Goal: Task Accomplishment & Management: Complete application form

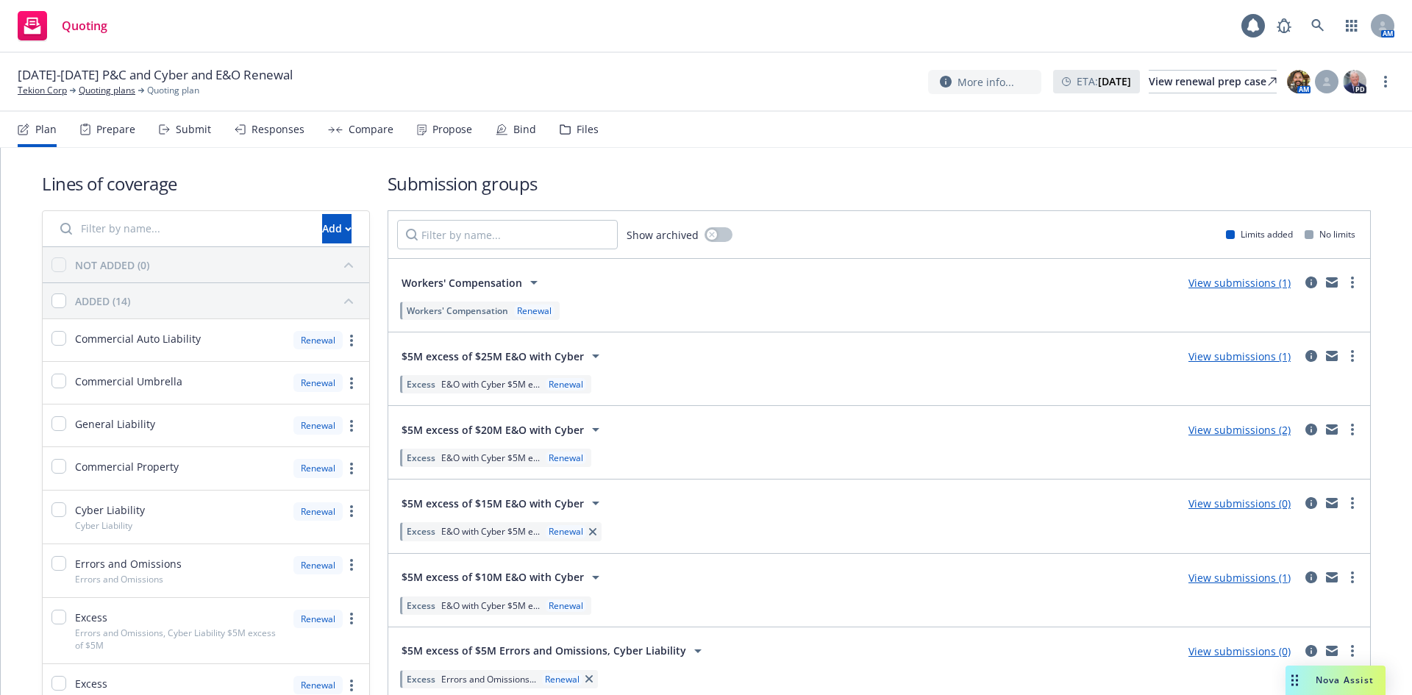
click at [168, 128] on icon at bounding box center [164, 129] width 11 height 10
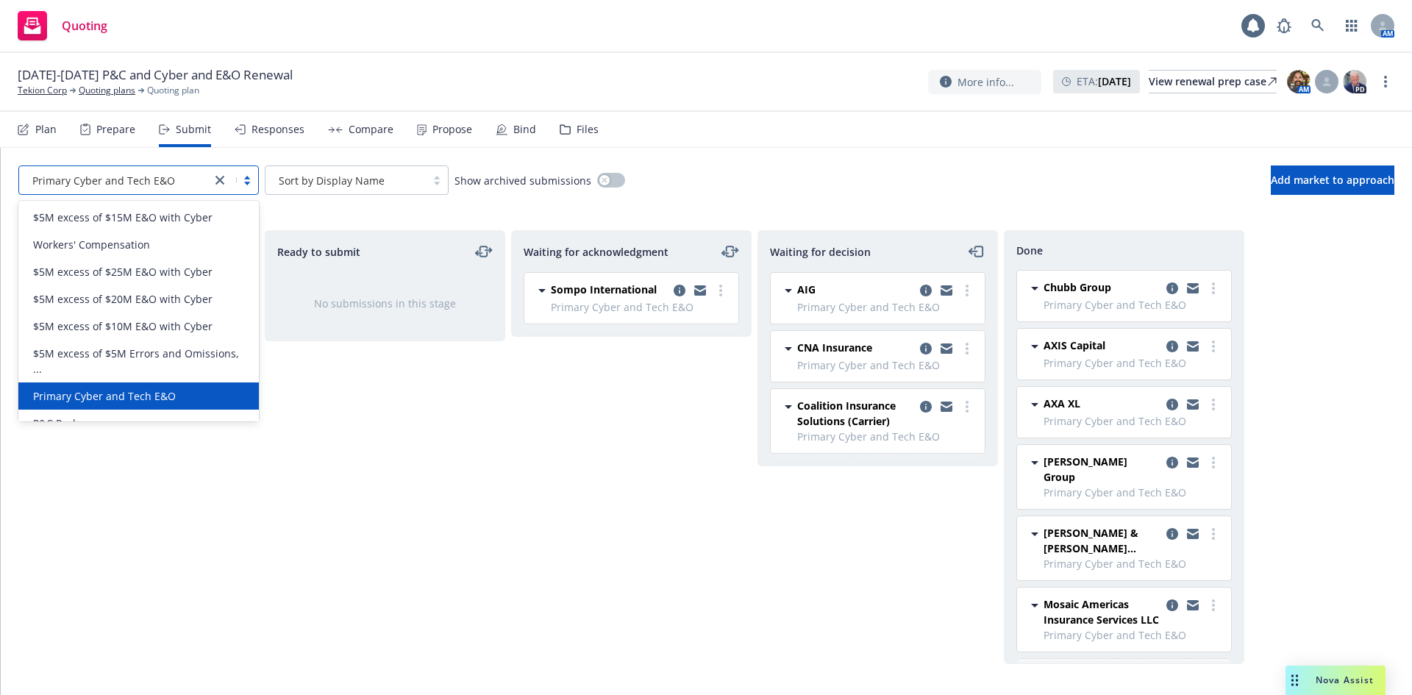
drag, startPoint x: 107, startPoint y: 191, endPoint x: 146, endPoint y: 191, distance: 39.7
click at [114, 191] on div "Primary Cyber and Tech E&O" at bounding box center [115, 180] width 192 height 24
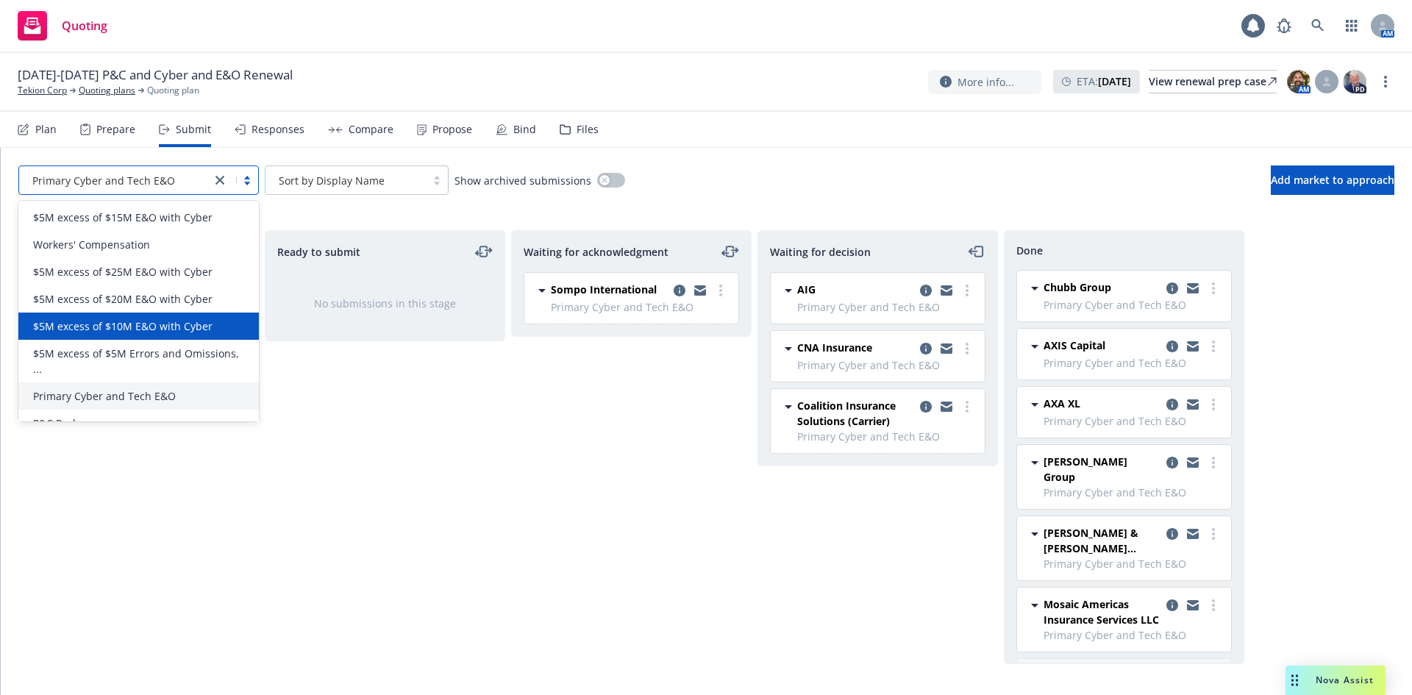
scroll to position [18, 0]
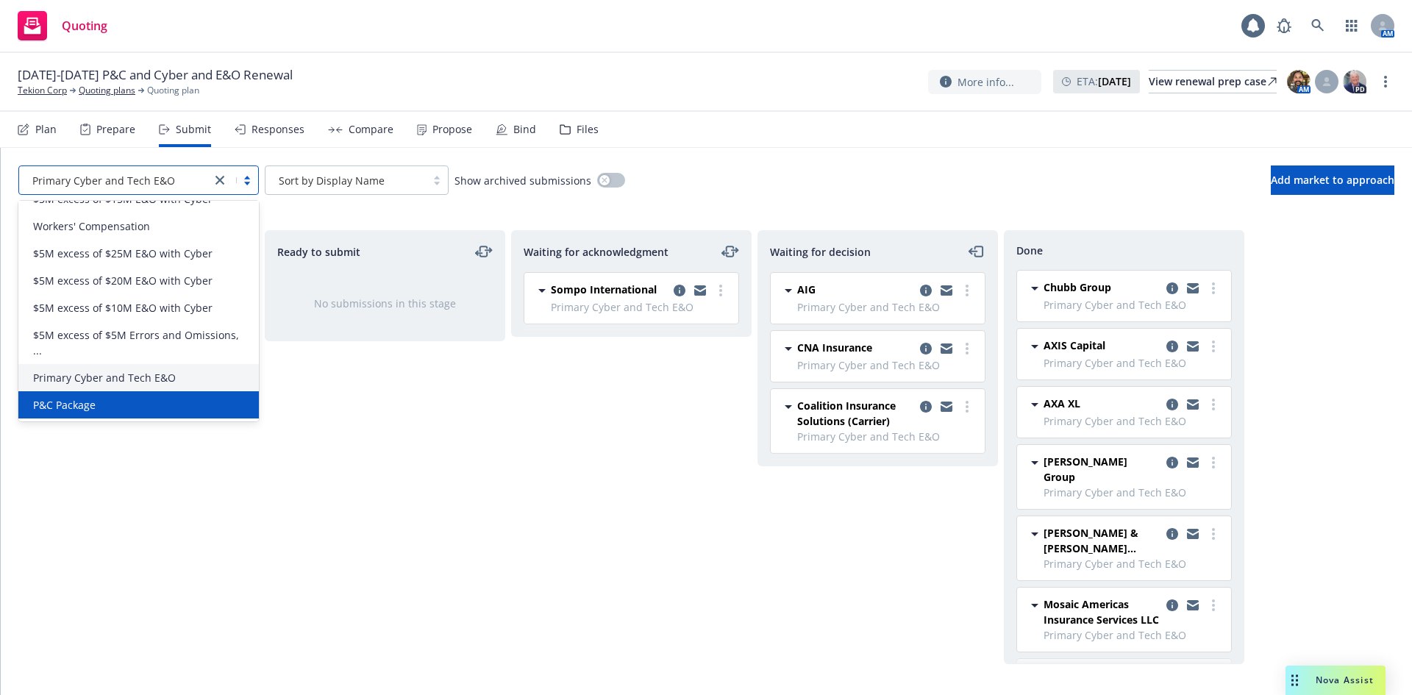
click at [118, 403] on div "P&C Package" at bounding box center [138, 404] width 223 height 15
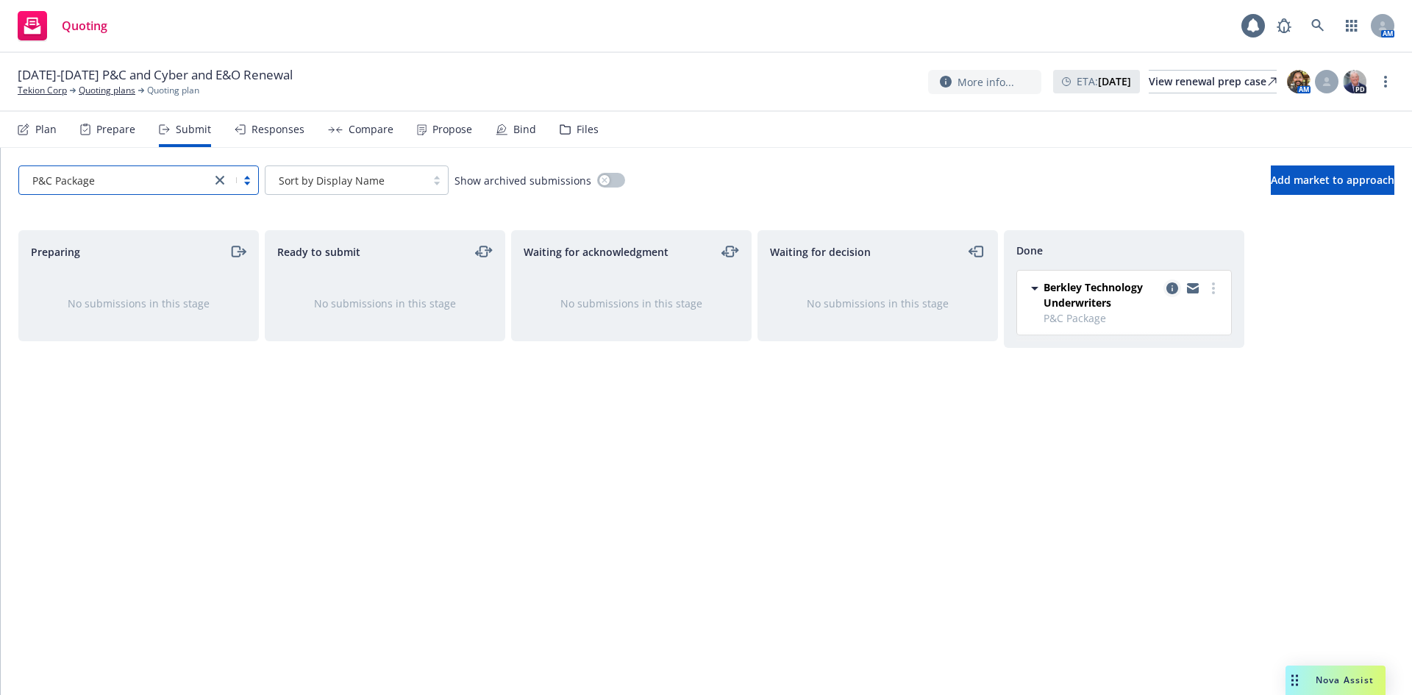
click at [1170, 289] on icon "copy logging email" at bounding box center [1173, 288] width 12 height 12
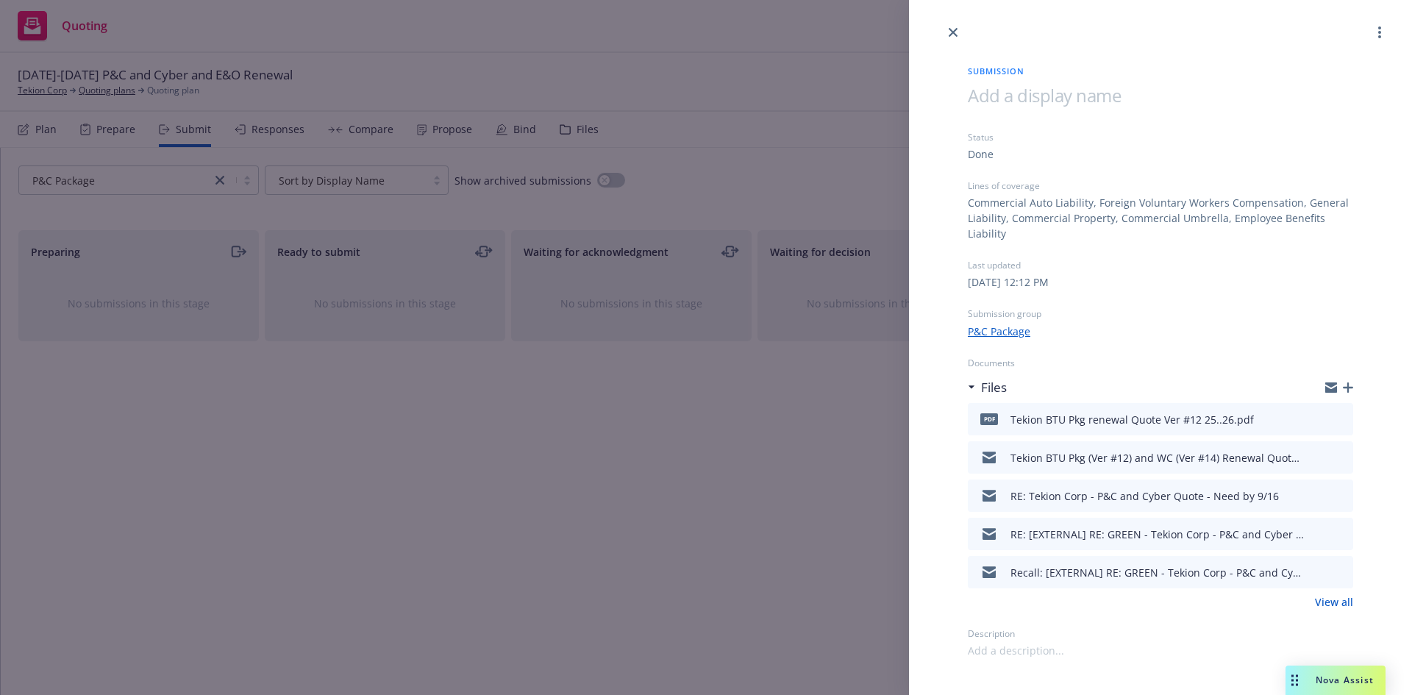
click at [1350, 389] on icon "button" at bounding box center [1348, 388] width 10 height 10
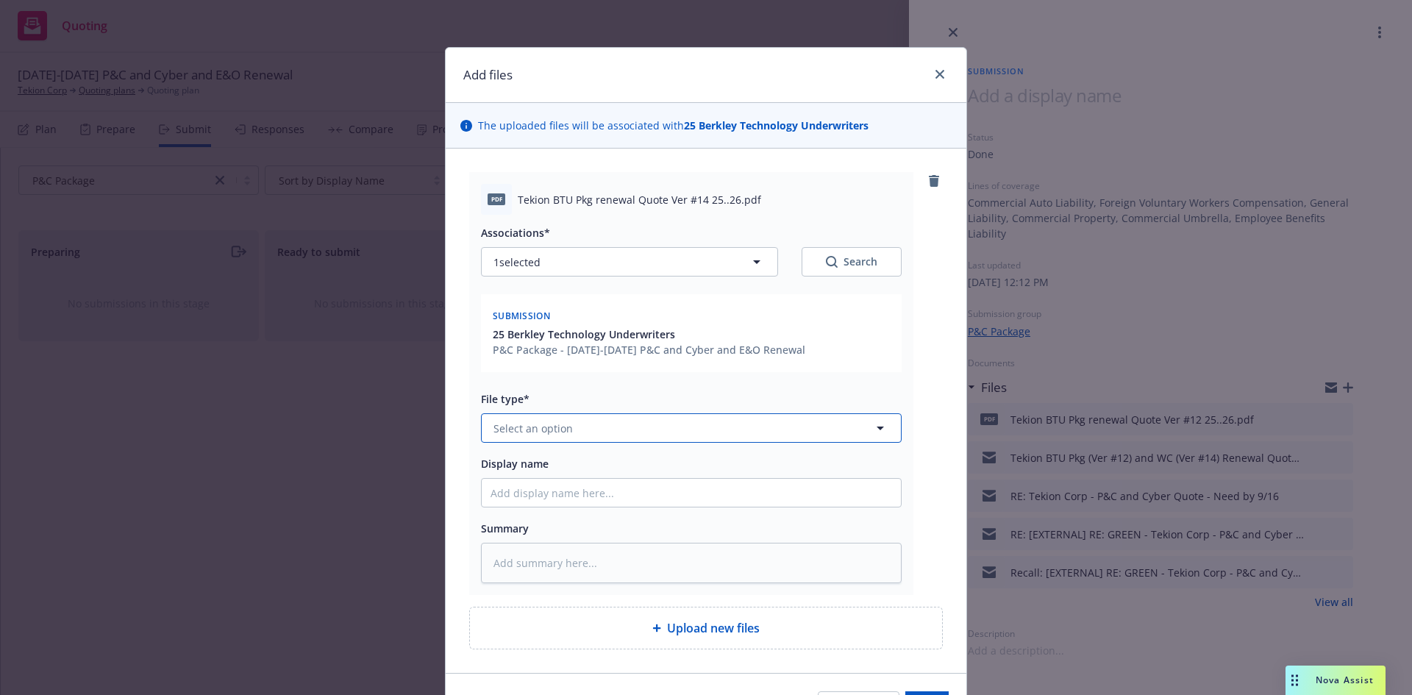
click at [580, 438] on button "Select an option" at bounding box center [691, 427] width 421 height 29
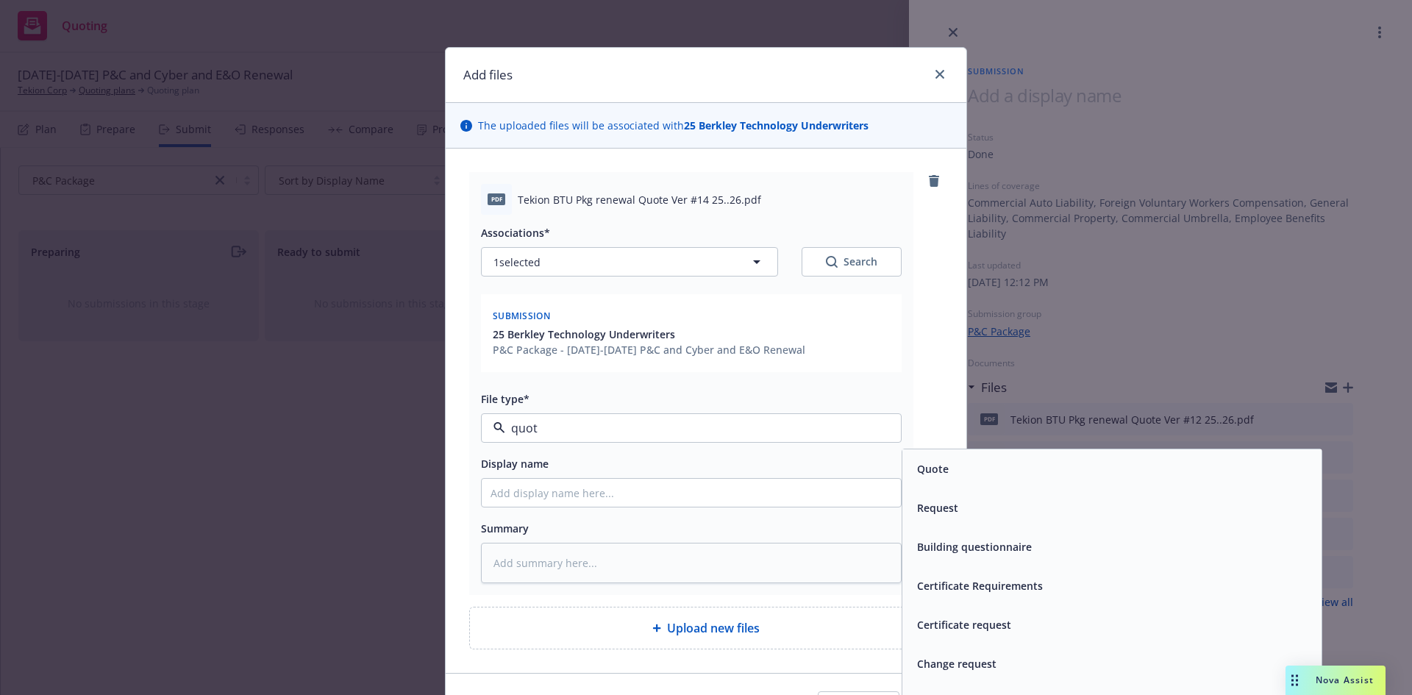
type input "quote"
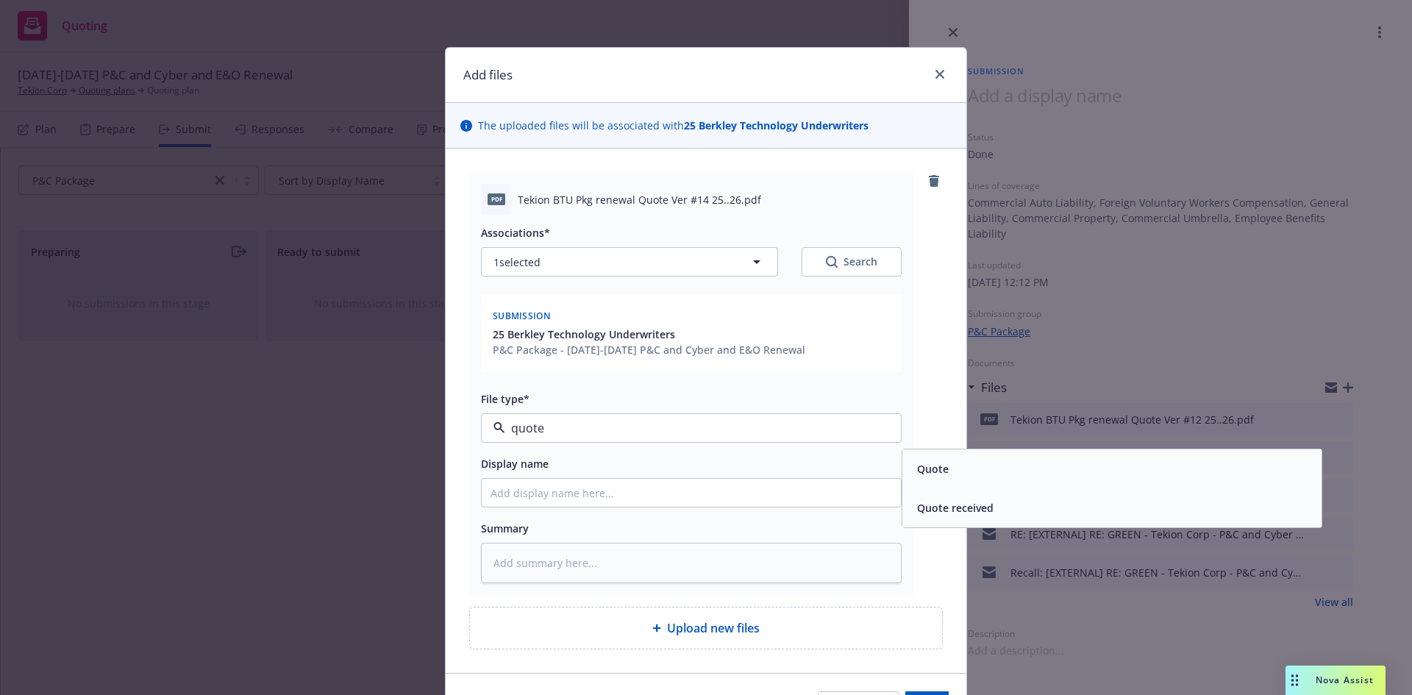
click at [934, 472] on span "Quote" at bounding box center [933, 468] width 32 height 15
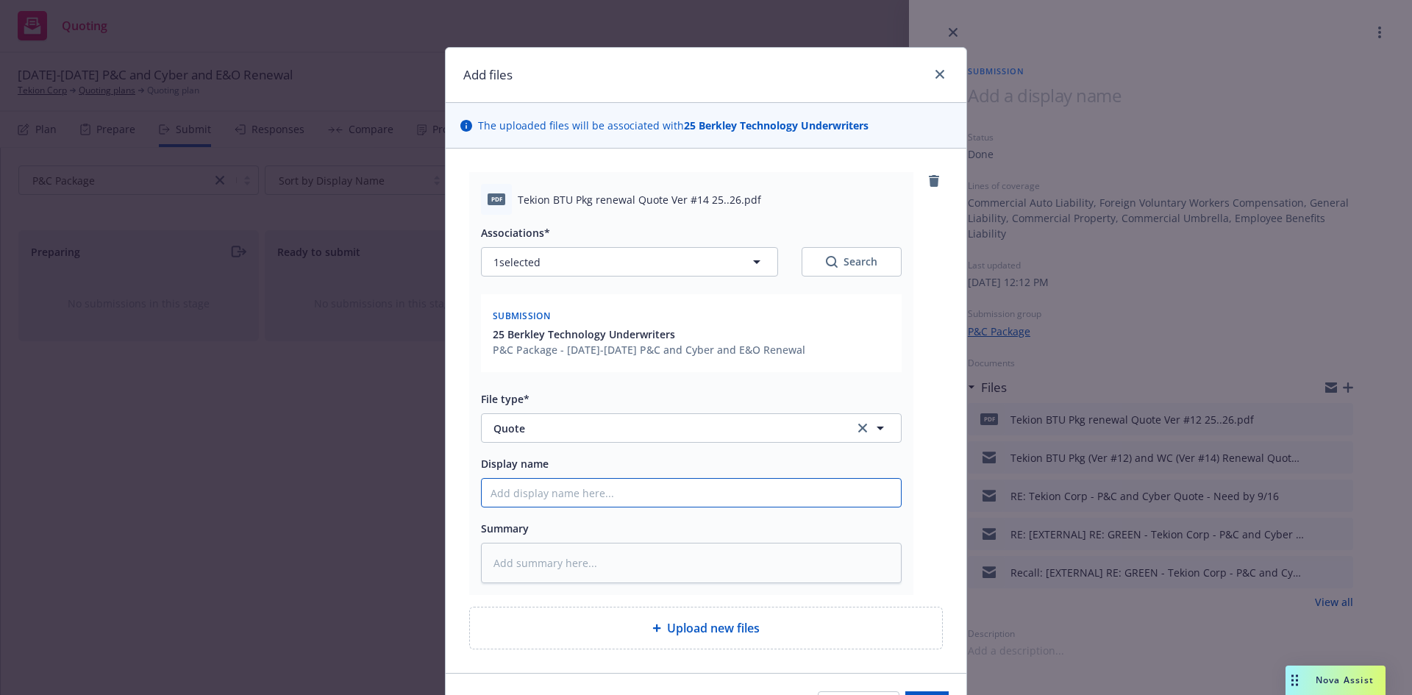
click at [582, 497] on input "Display name" at bounding box center [691, 493] width 419 height 28
type textarea "x"
type input "F"
type textarea "x"
type input "Fi"
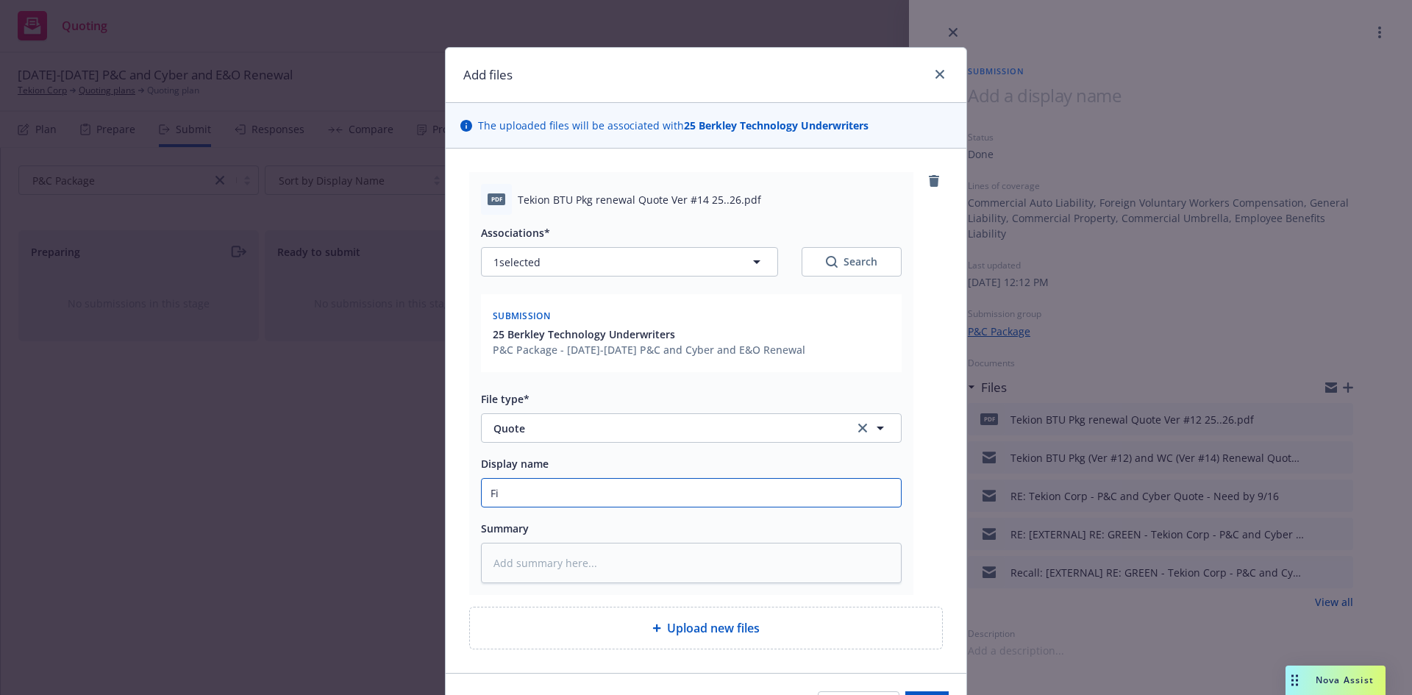
type textarea "x"
type input "Fin"
type textarea "x"
type input "Fina"
type textarea "x"
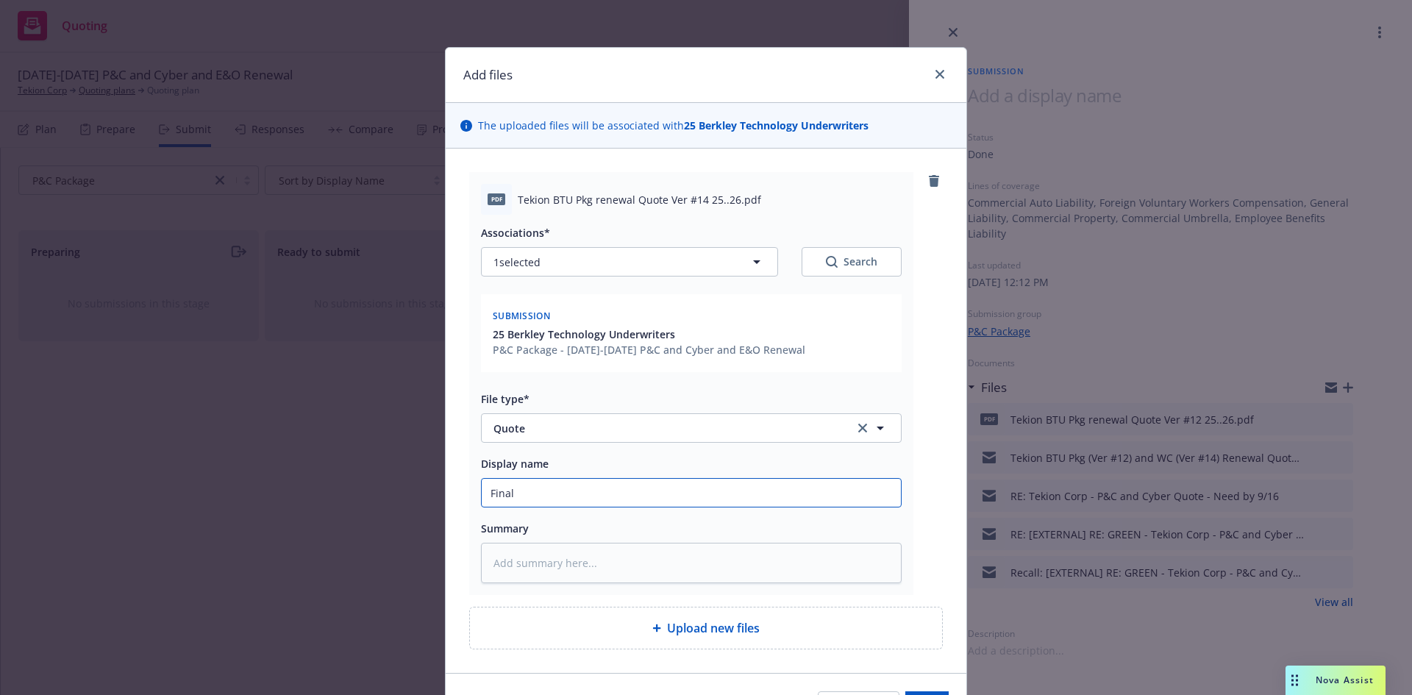
type input "Final"
type textarea "x"
type input "Final Q"
type textarea "x"
type input "Final Quo"
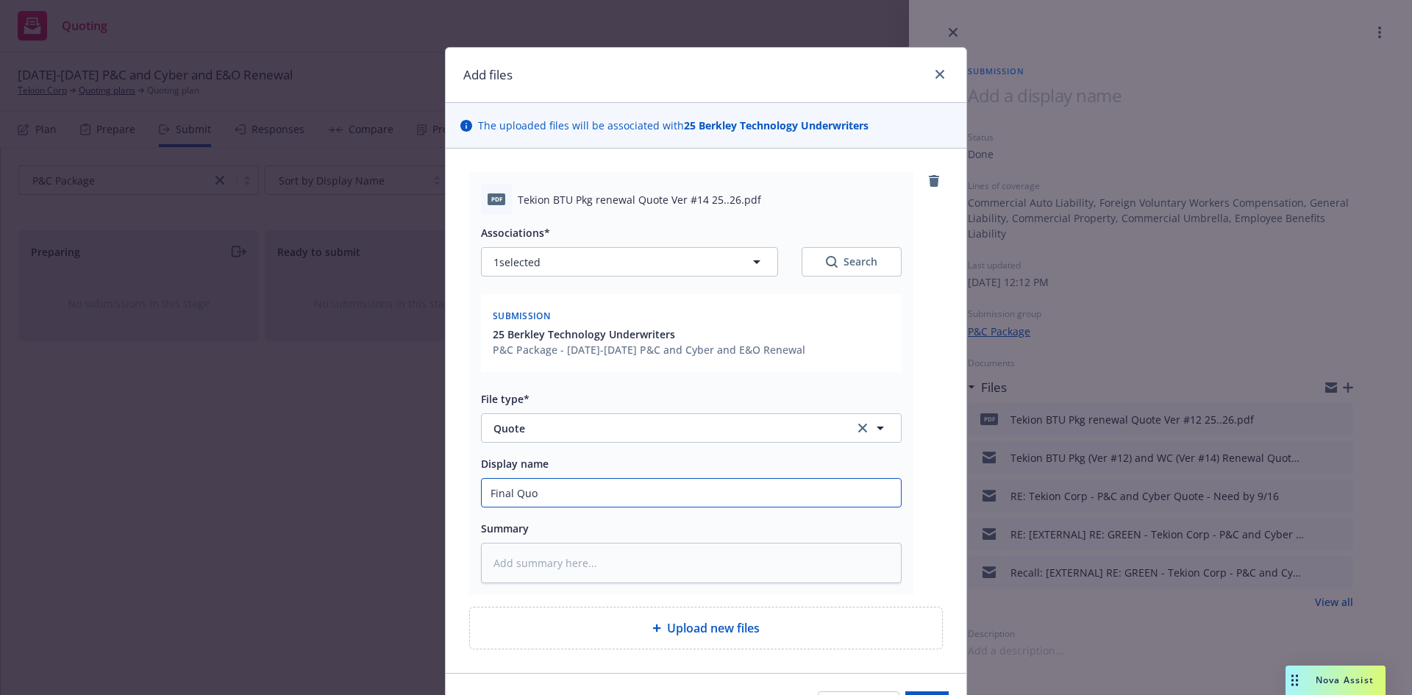
type textarea "x"
type input "Final Quot"
type textarea "x"
type input "Final Quote"
type textarea "x"
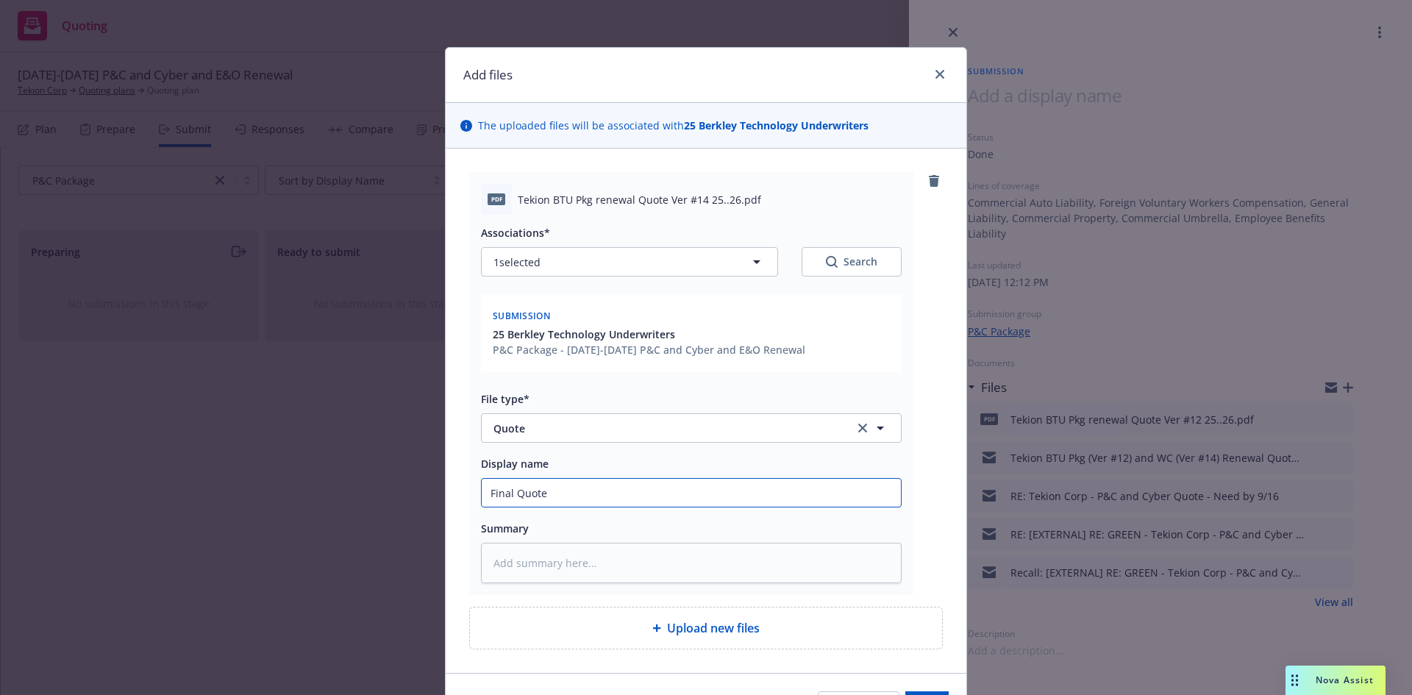
type input "Final Quote"
type textarea "x"
type input "Final R Quote"
type textarea "x"
type input "Final Re Quote"
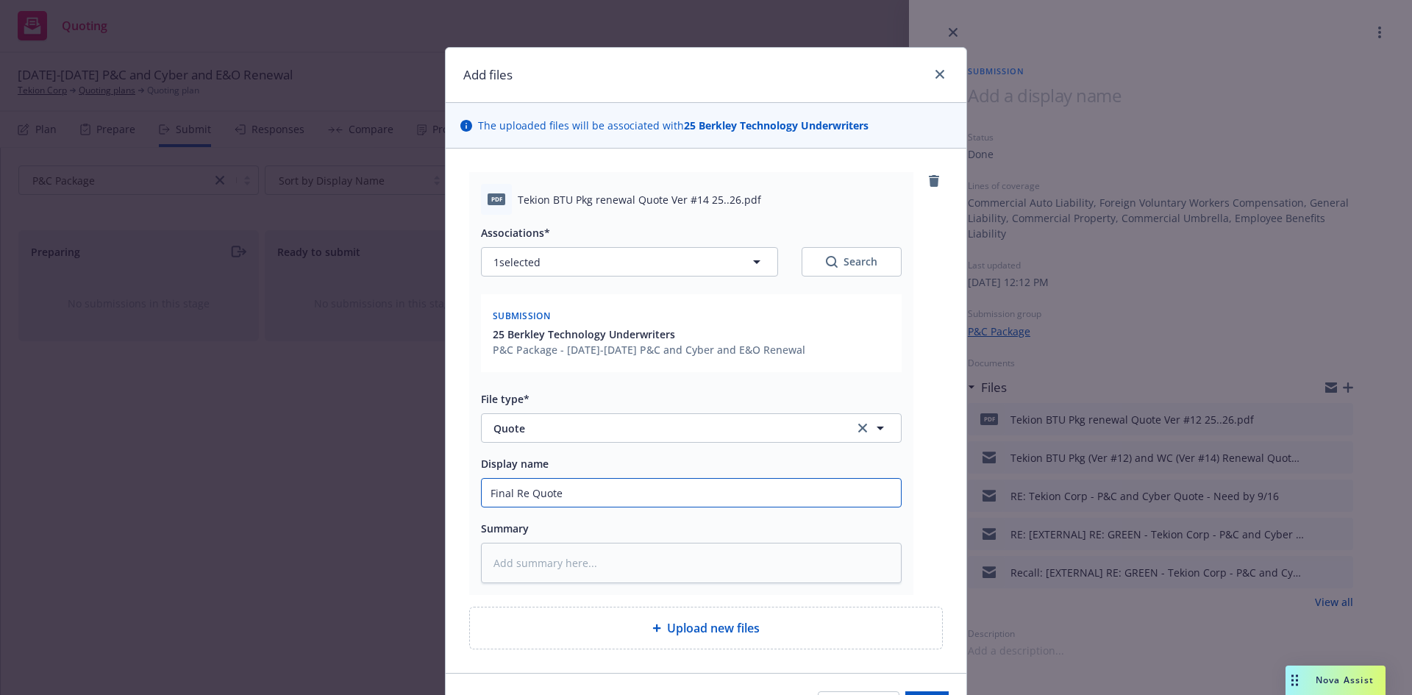
type textarea "x"
type input "Final Rev Quote"
type textarea "x"
type input "Final Revi Quote"
type textarea "x"
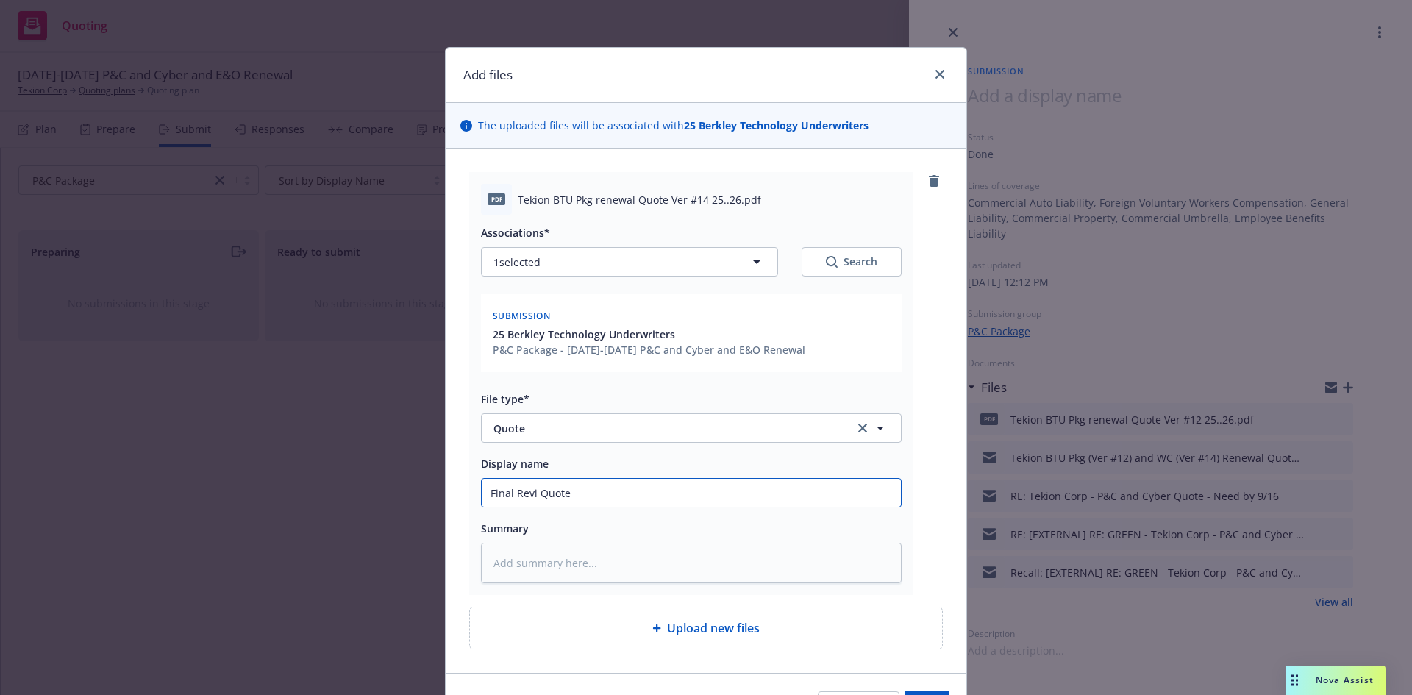
type input "Final [PERSON_NAME] Quote"
type textarea "x"
type input "Final Revise Quote"
type textarea "x"
type input "Final Revised Quote"
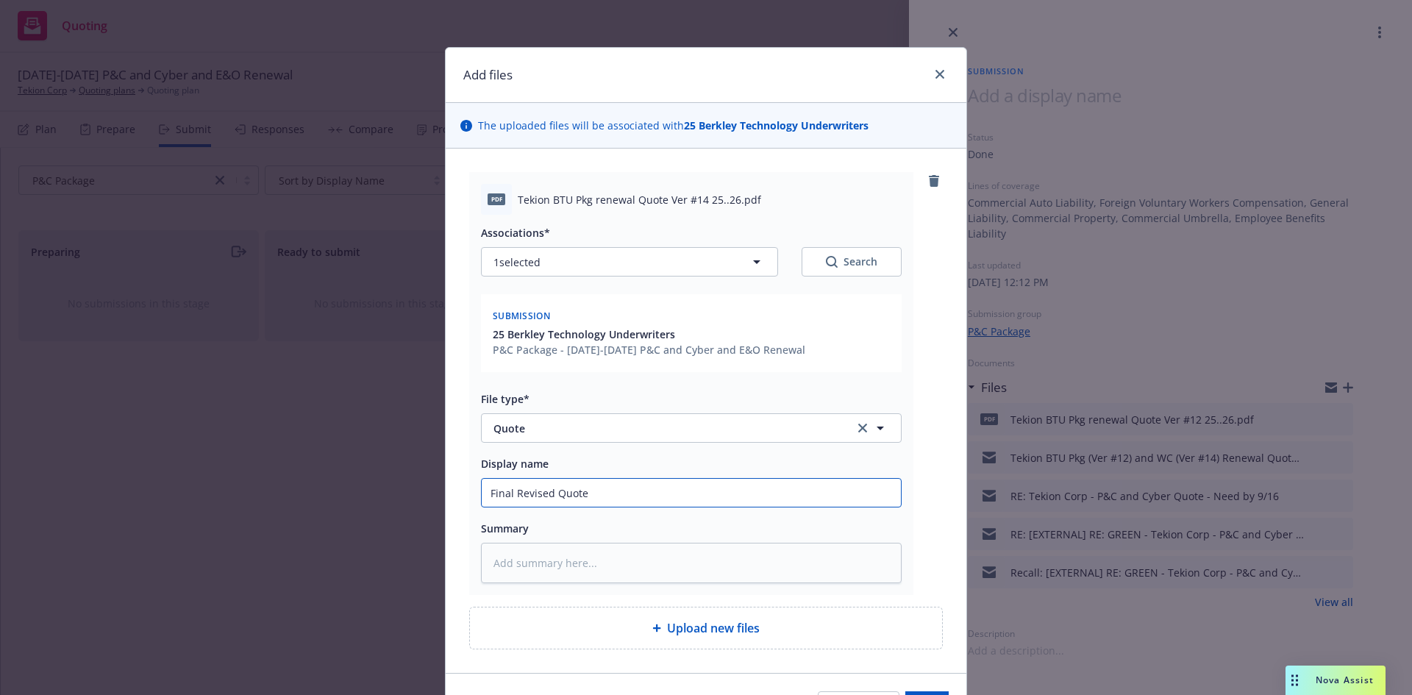
scroll to position [91, 0]
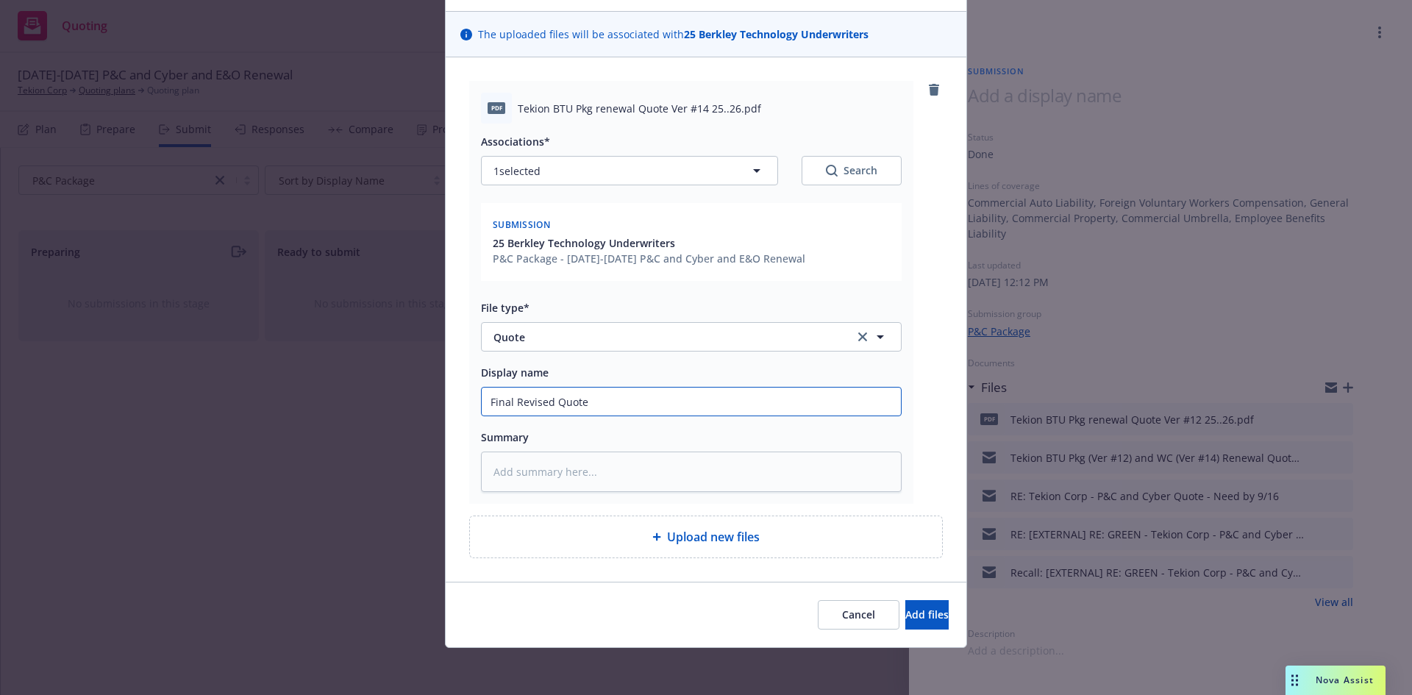
type textarea "x"
type input "Final Revised Quote"
type textarea "x"
type input "Final Revised P Quote"
type textarea "x"
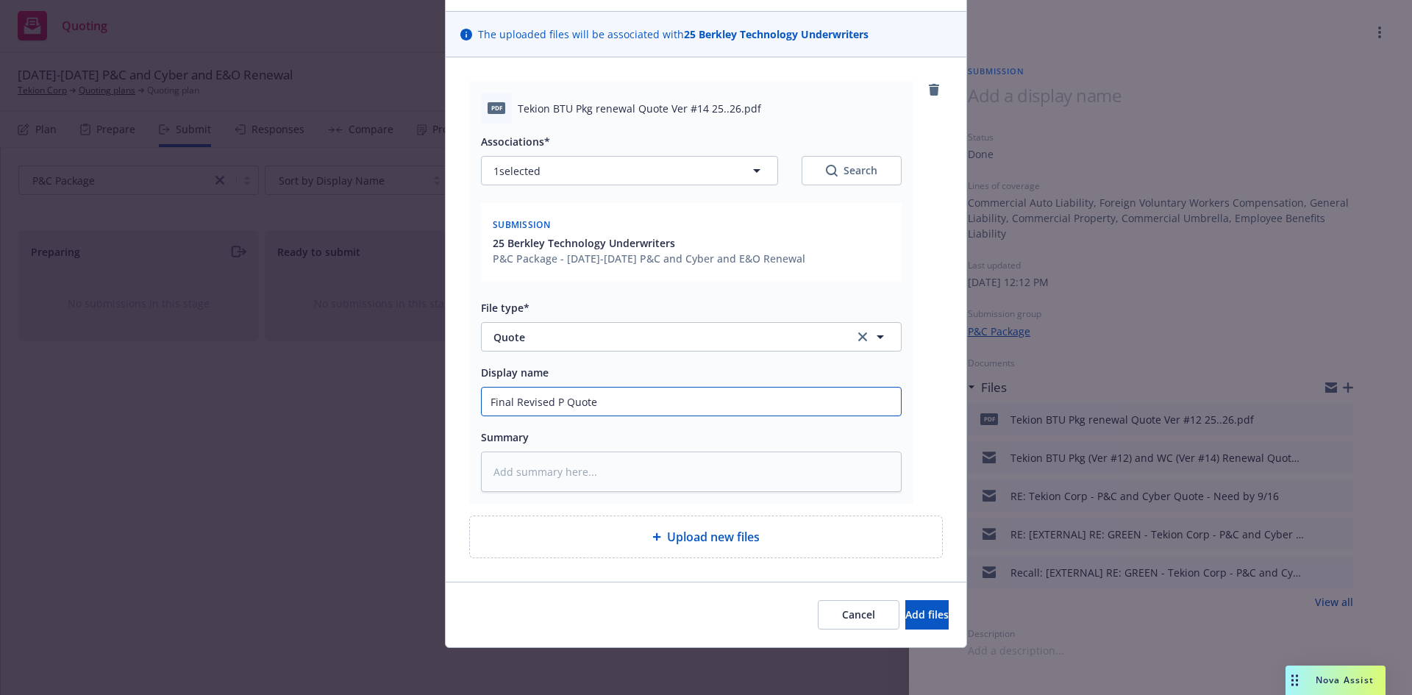
type input "Final Revised PK Quote"
type textarea "x"
type input "Final Revised PKG Quote"
type textarea "x"
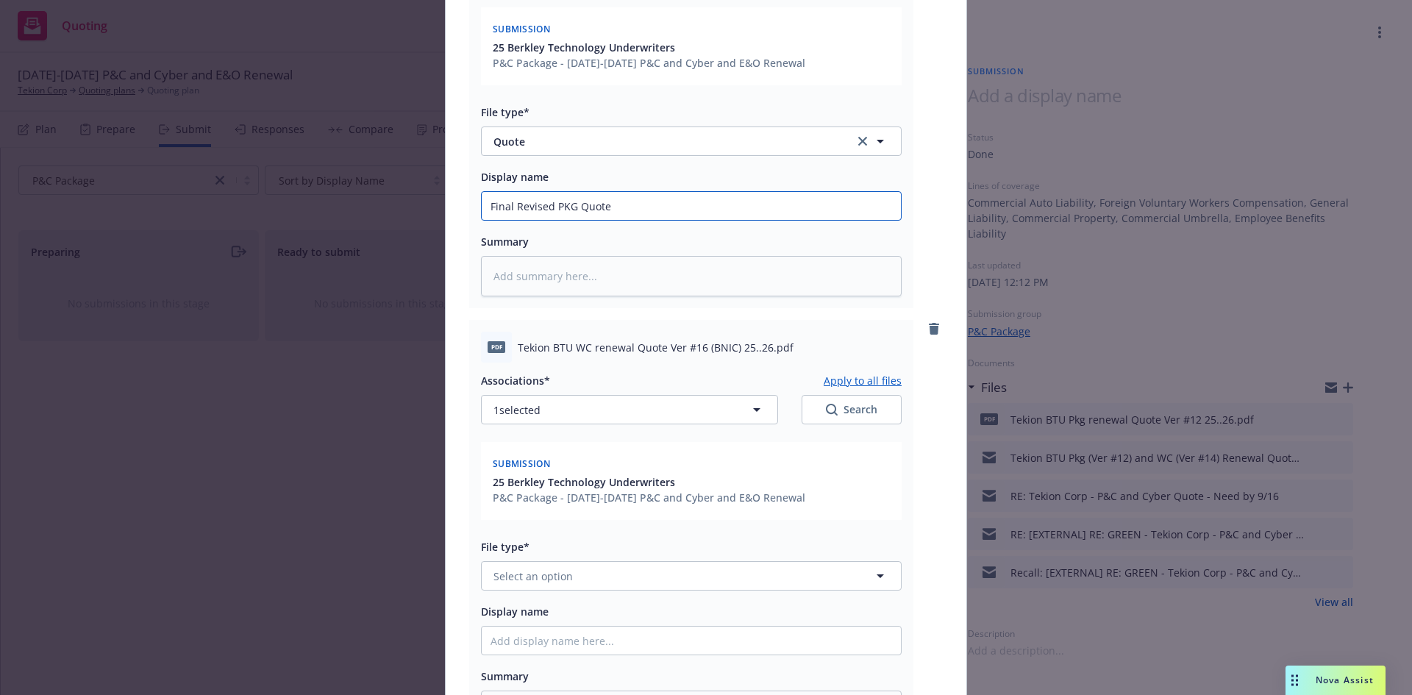
scroll to position [435, 0]
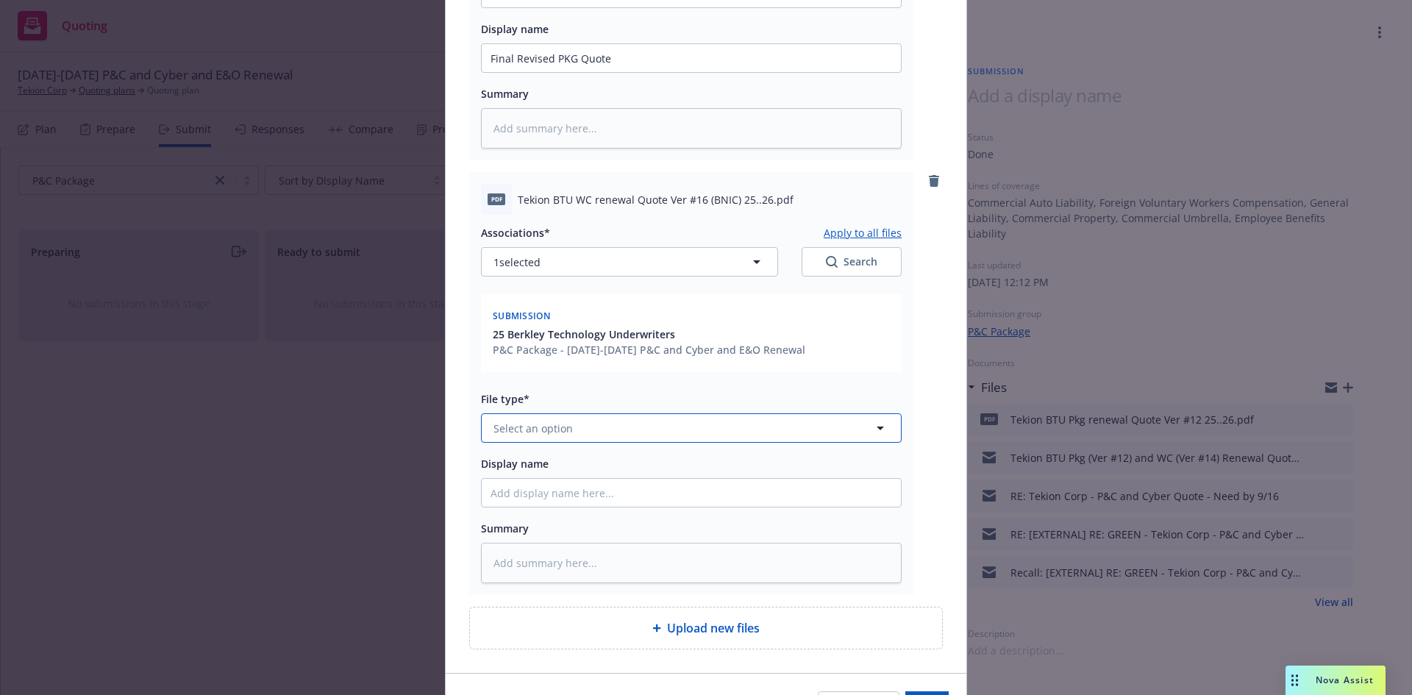
click at [615, 420] on button "Select an option" at bounding box center [691, 427] width 421 height 29
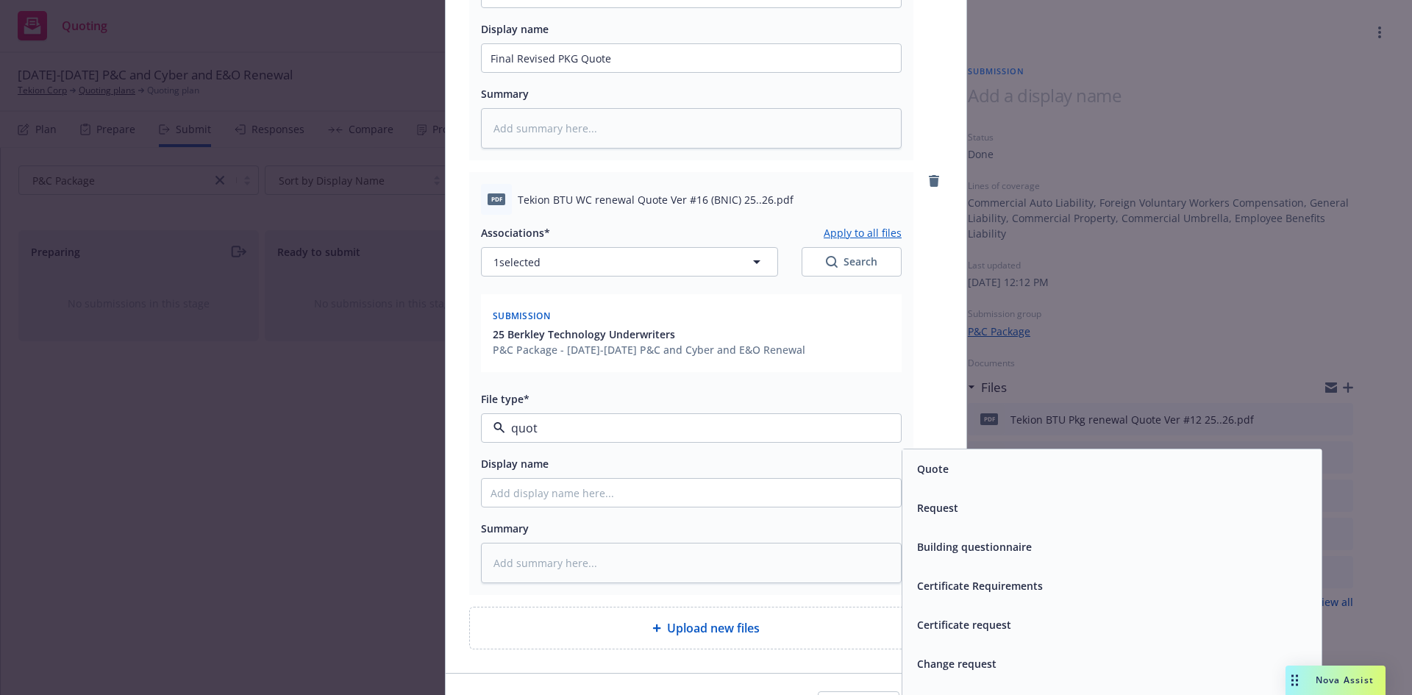
type input "quote"
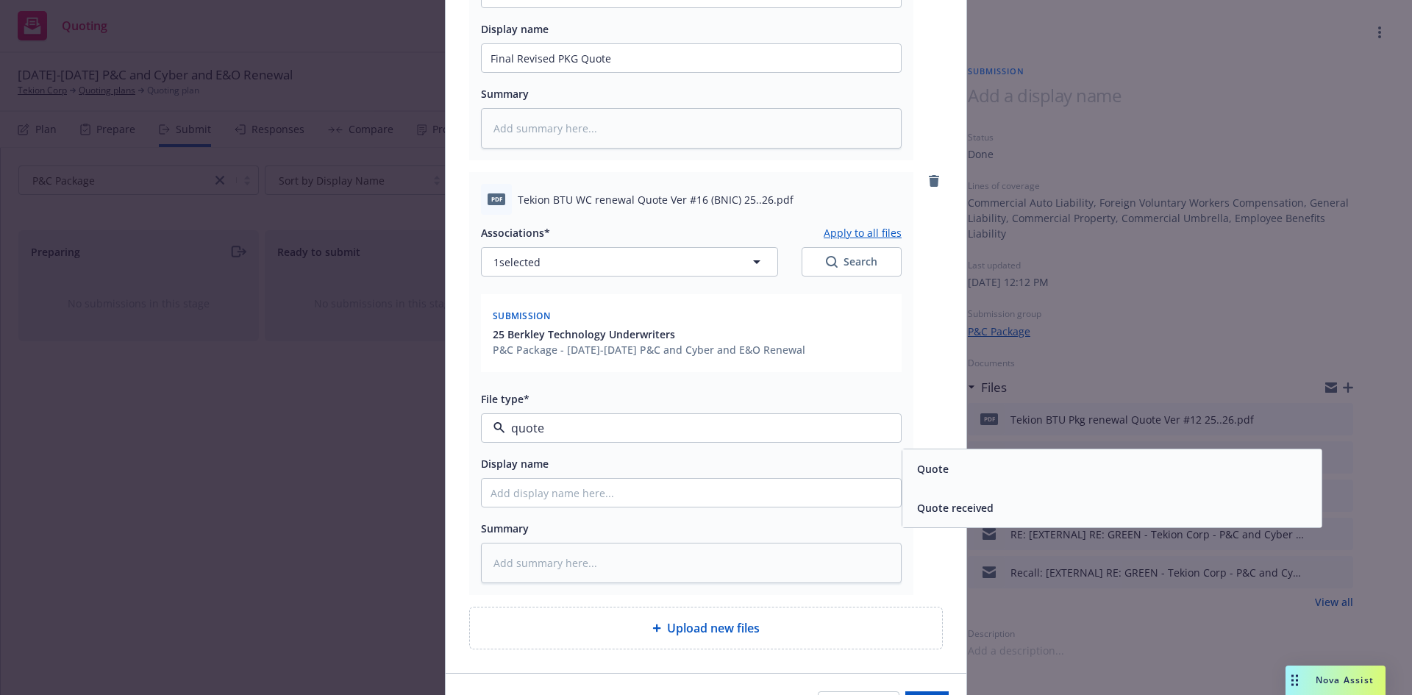
click at [917, 467] on span "Quote" at bounding box center [933, 468] width 32 height 15
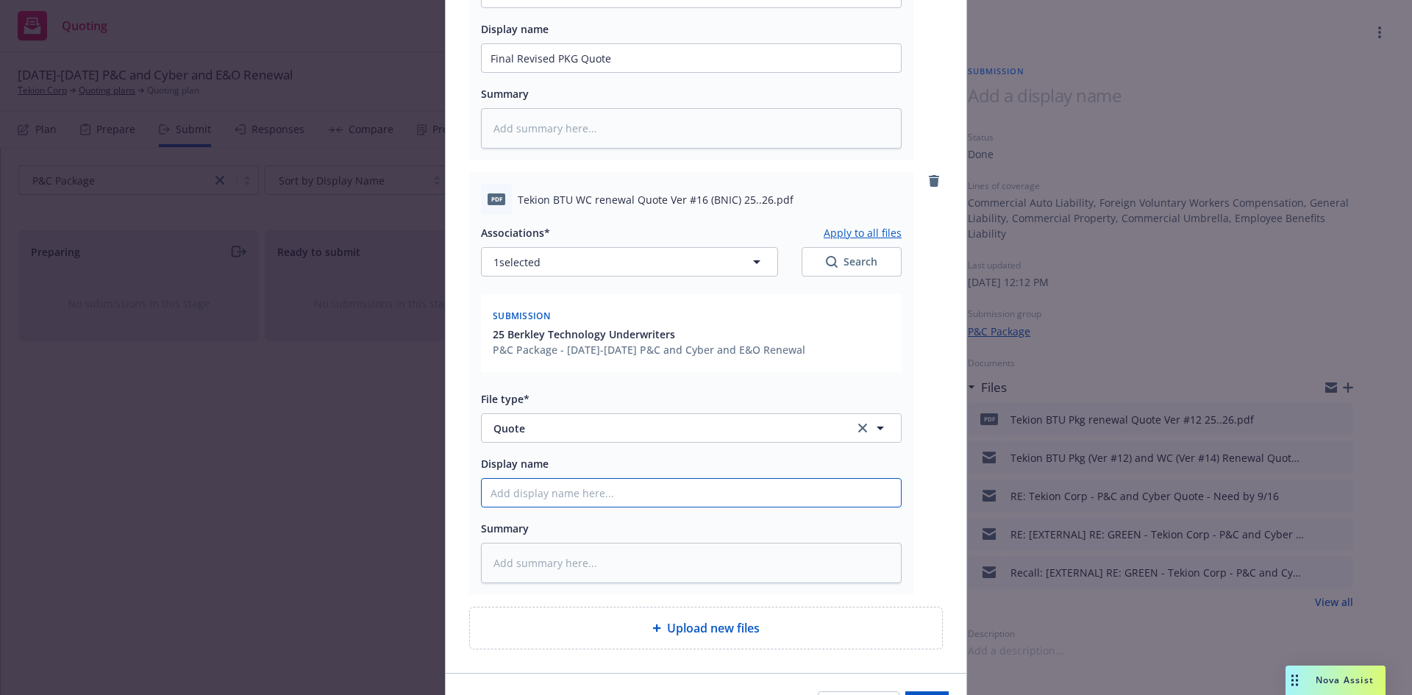
click at [577, 495] on input "Display name" at bounding box center [691, 493] width 419 height 28
type textarea "x"
type input "Fi"
type textarea "x"
type input "Fina"
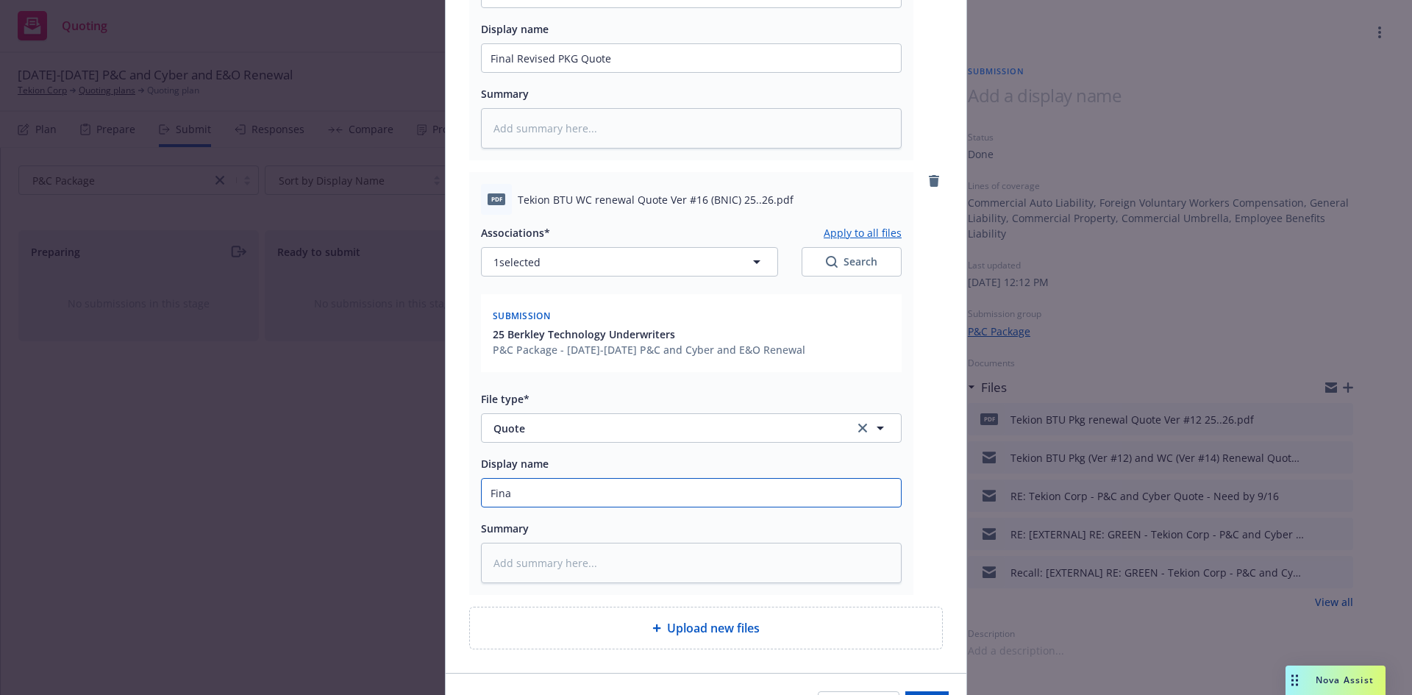
type textarea "x"
type input "Final"
type textarea "x"
type input "Final re"
type textarea "x"
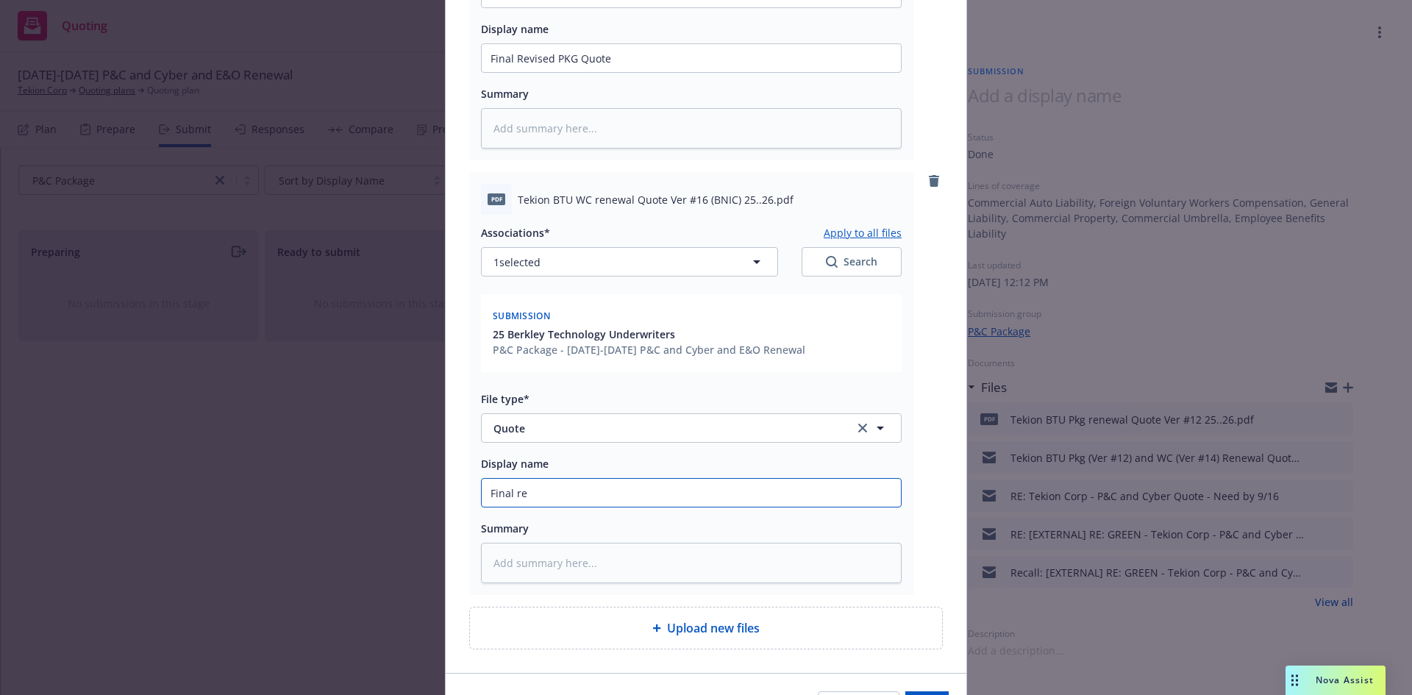
type input "Final rev"
type textarea "x"
type input "Final revi"
type textarea "x"
type input "Final [PERSON_NAME]"
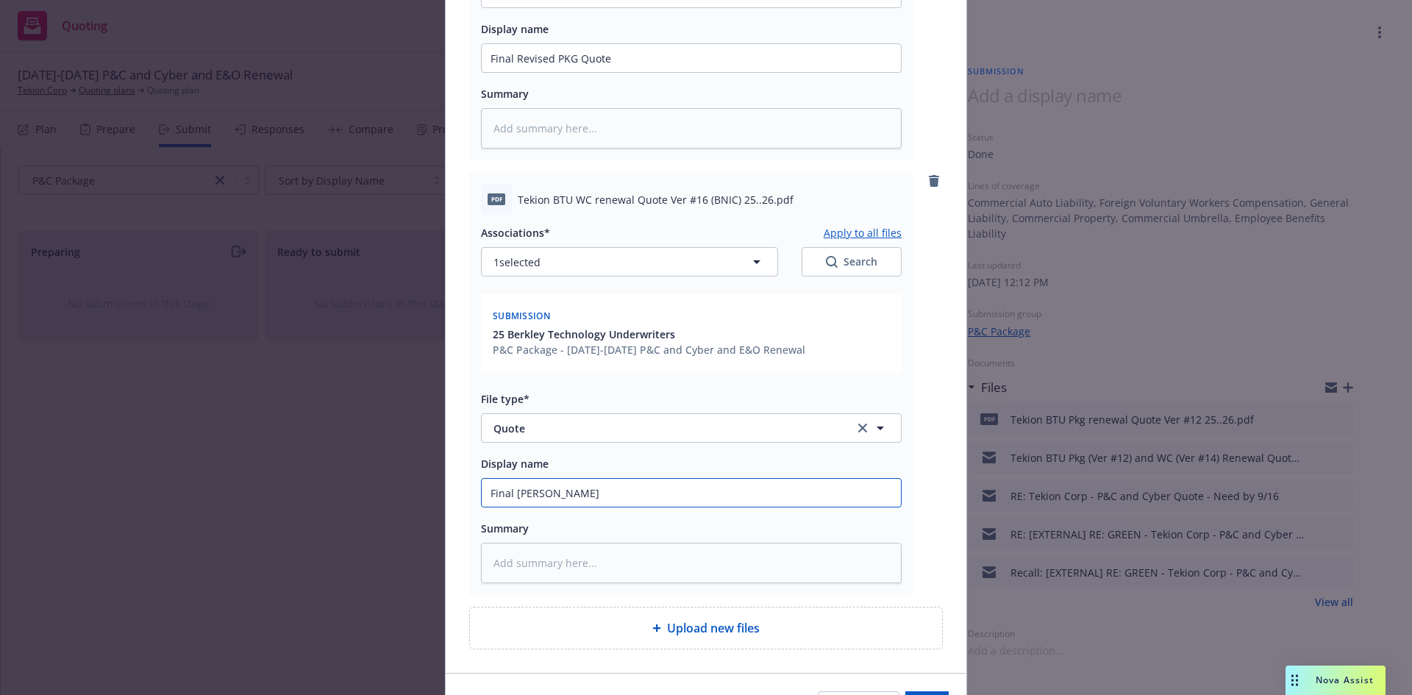
type textarea "x"
type input "Final revise"
type textarea "x"
type input "Final revised"
type textarea "x"
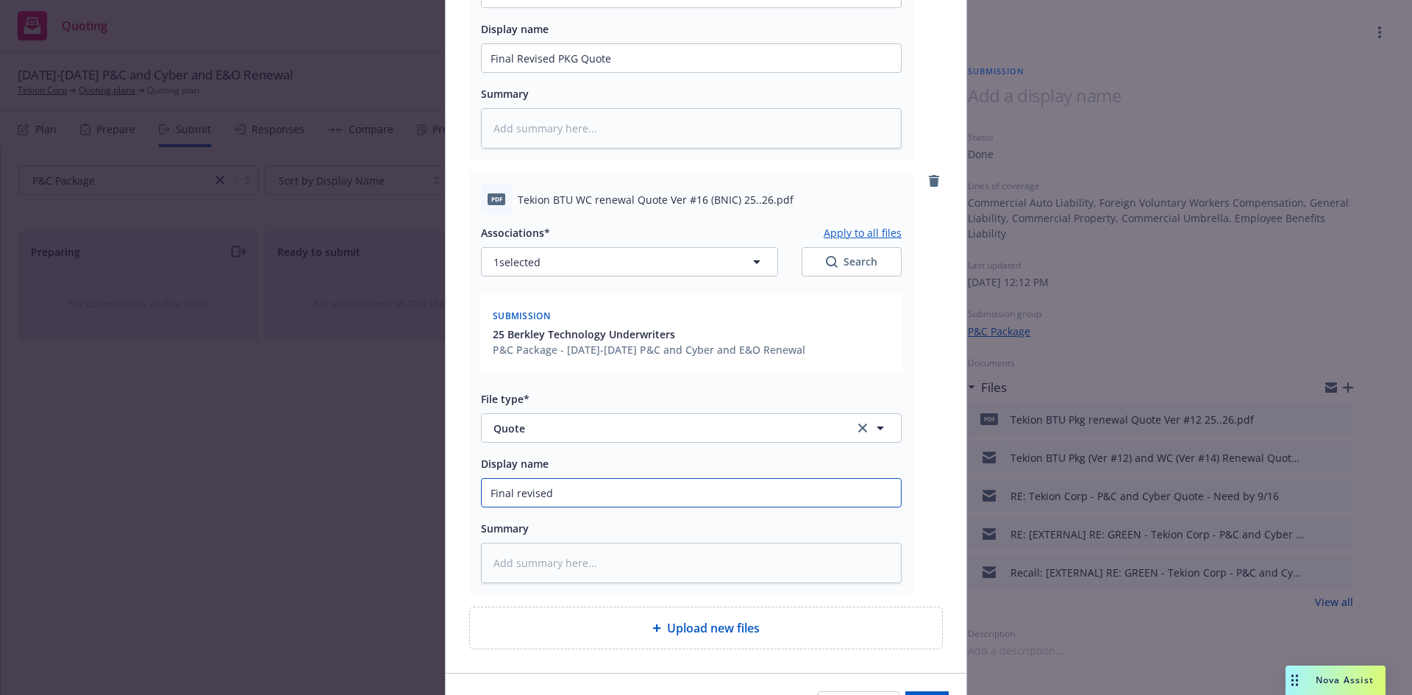
type input "Final revised"
type textarea "x"
type input "Final revised W"
type textarea "x"
type input "Final revised WC"
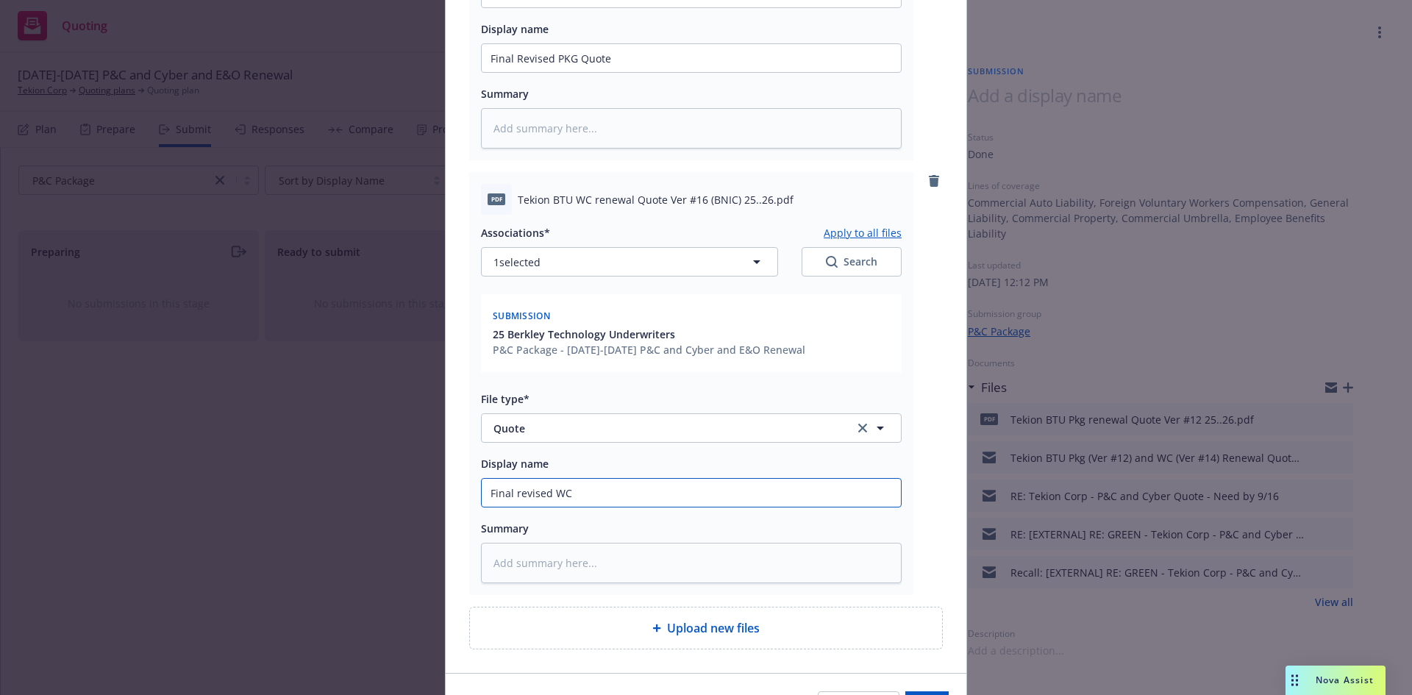
type textarea "x"
type input "Final revised WC Q"
type textarea "x"
type input "Final revised [PERSON_NAME]"
type textarea "x"
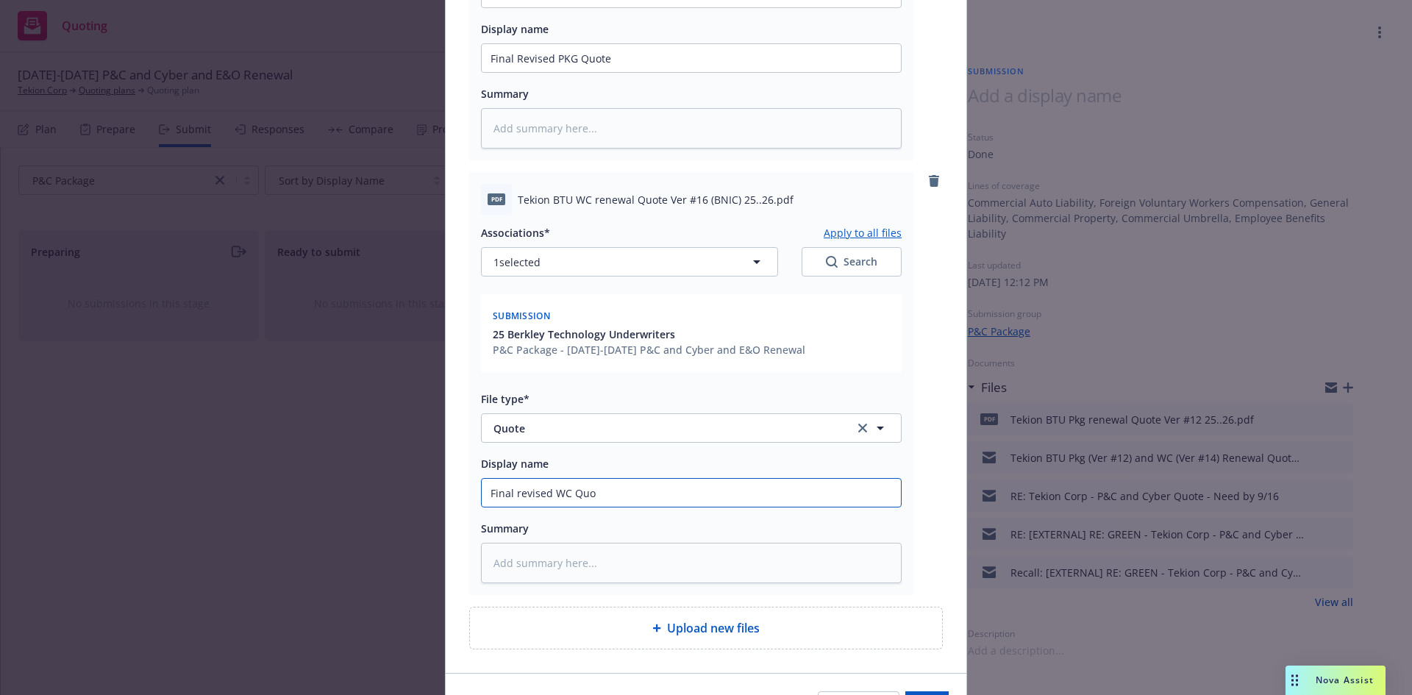
type input "Final revised WC Quot"
type textarea "x"
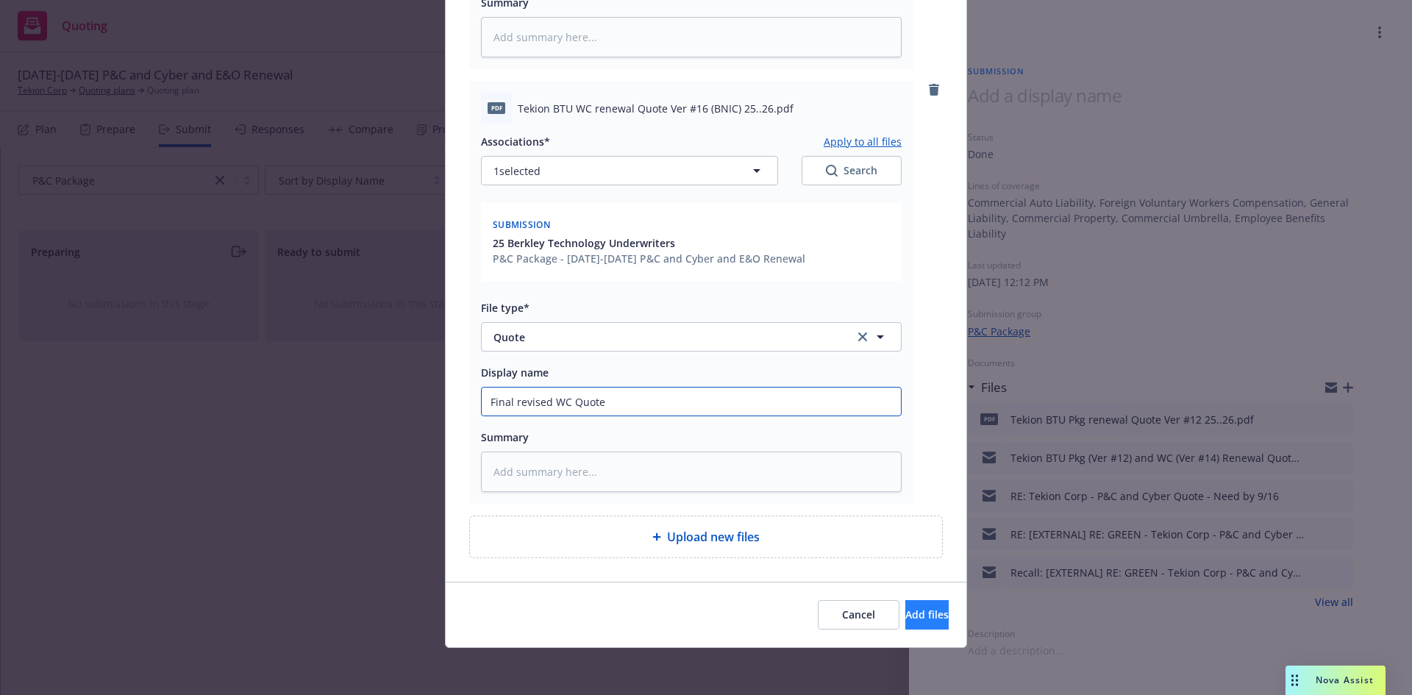
type input "Final revised WC Quote"
click at [906, 610] on span "Add files" at bounding box center [927, 615] width 43 height 14
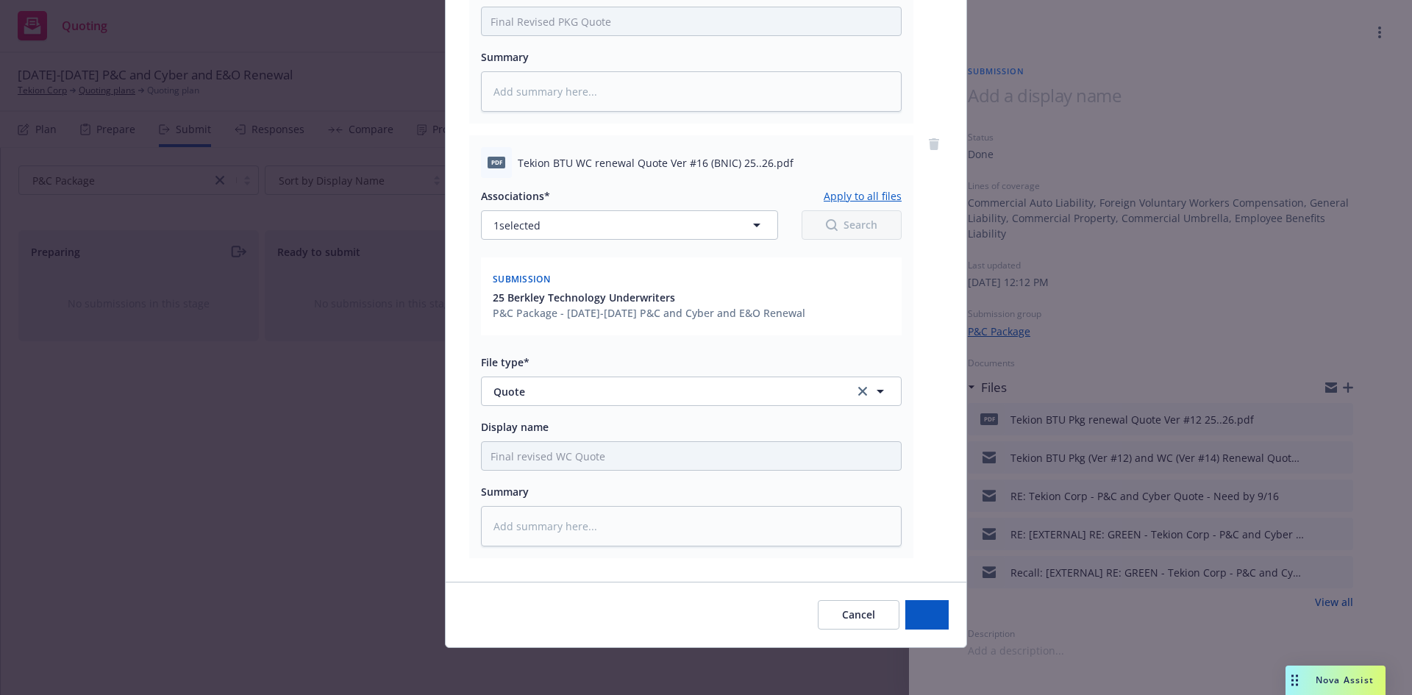
scroll to position [472, 0]
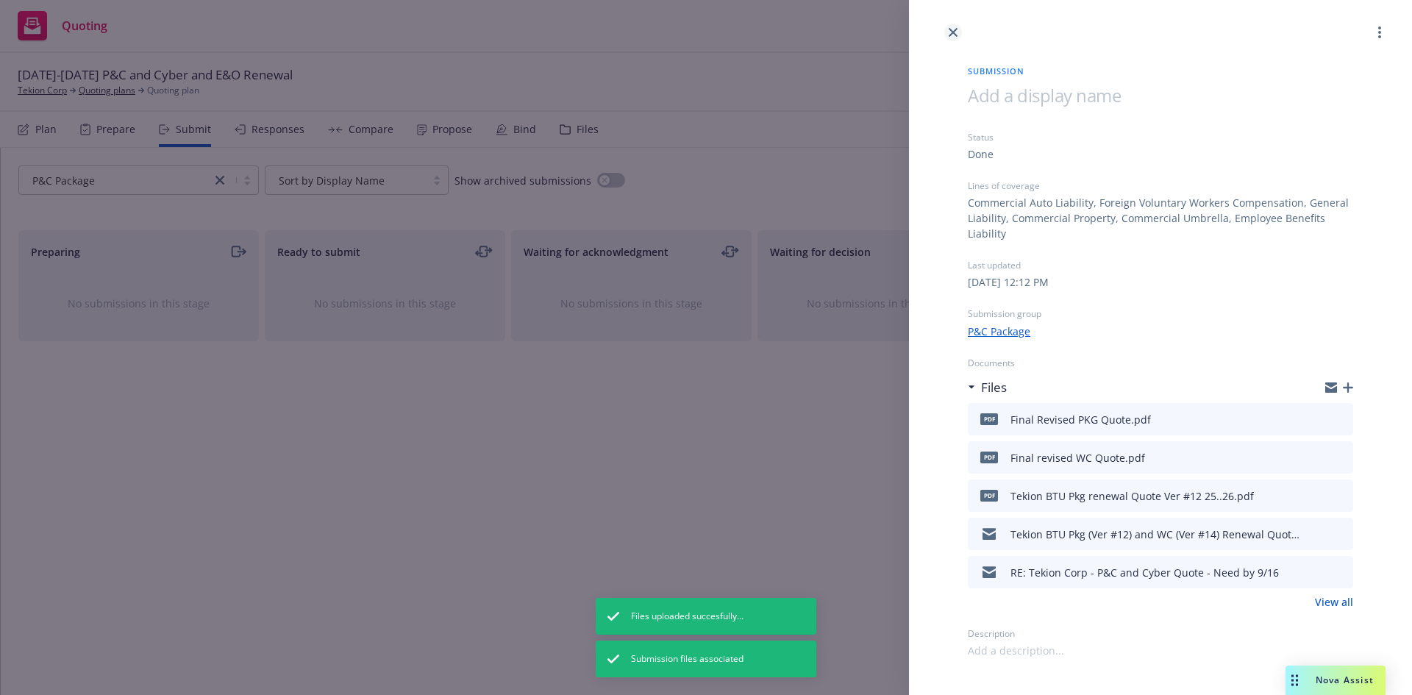
click at [959, 32] on link "close" at bounding box center [954, 33] width 18 height 18
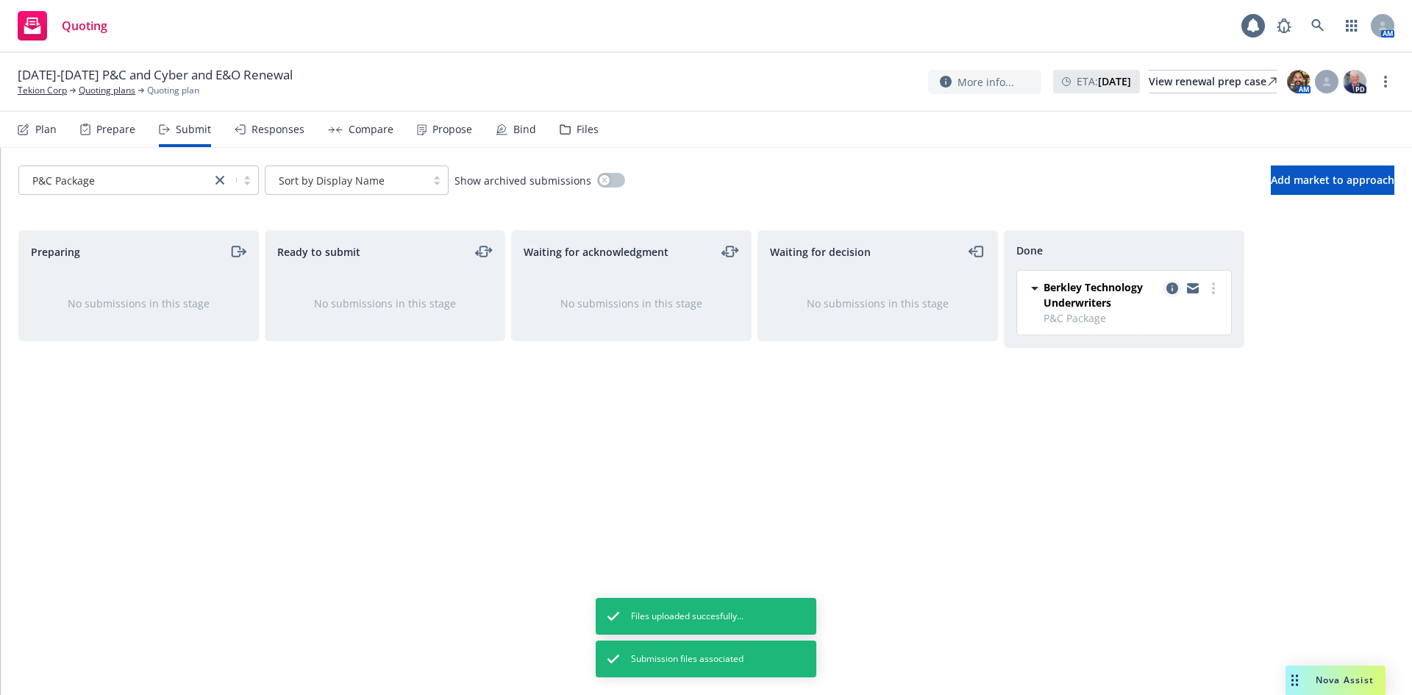
click at [1177, 287] on icon "copy logging email" at bounding box center [1173, 288] width 12 height 12
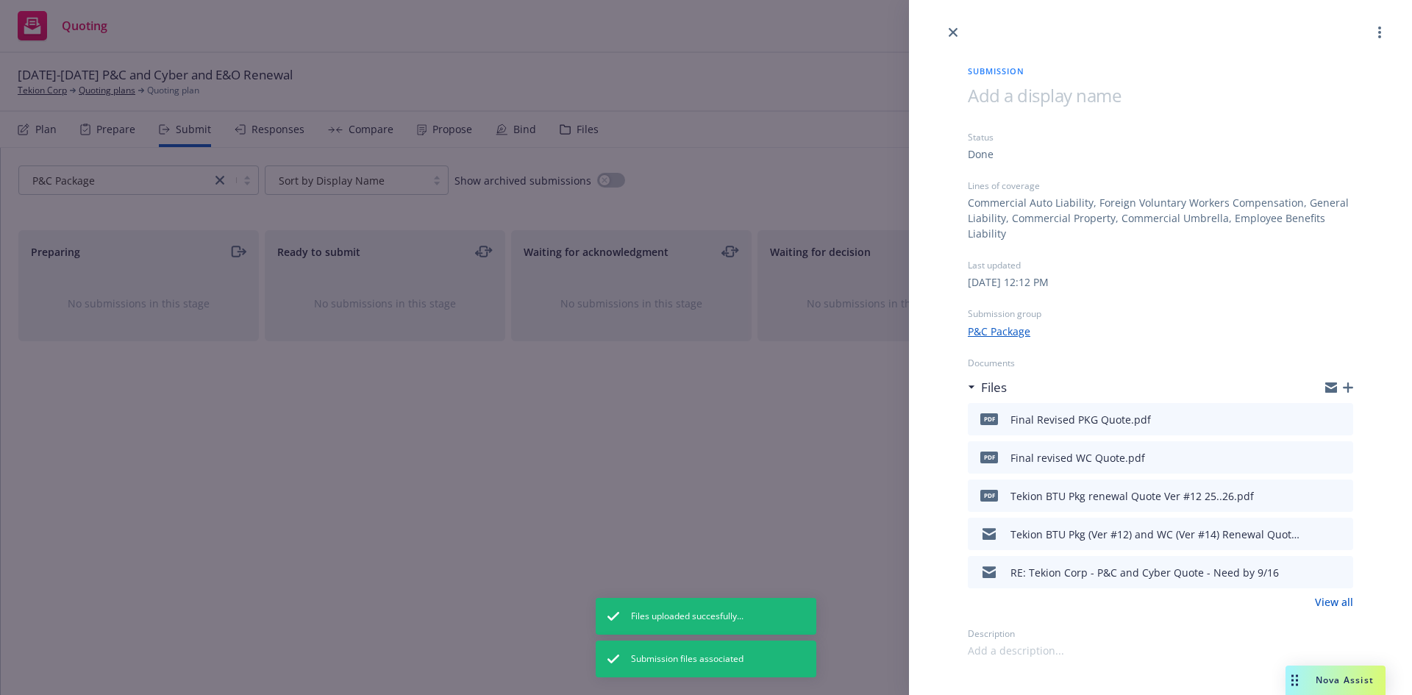
click at [1345, 387] on icon "button" at bounding box center [1348, 388] width 10 height 10
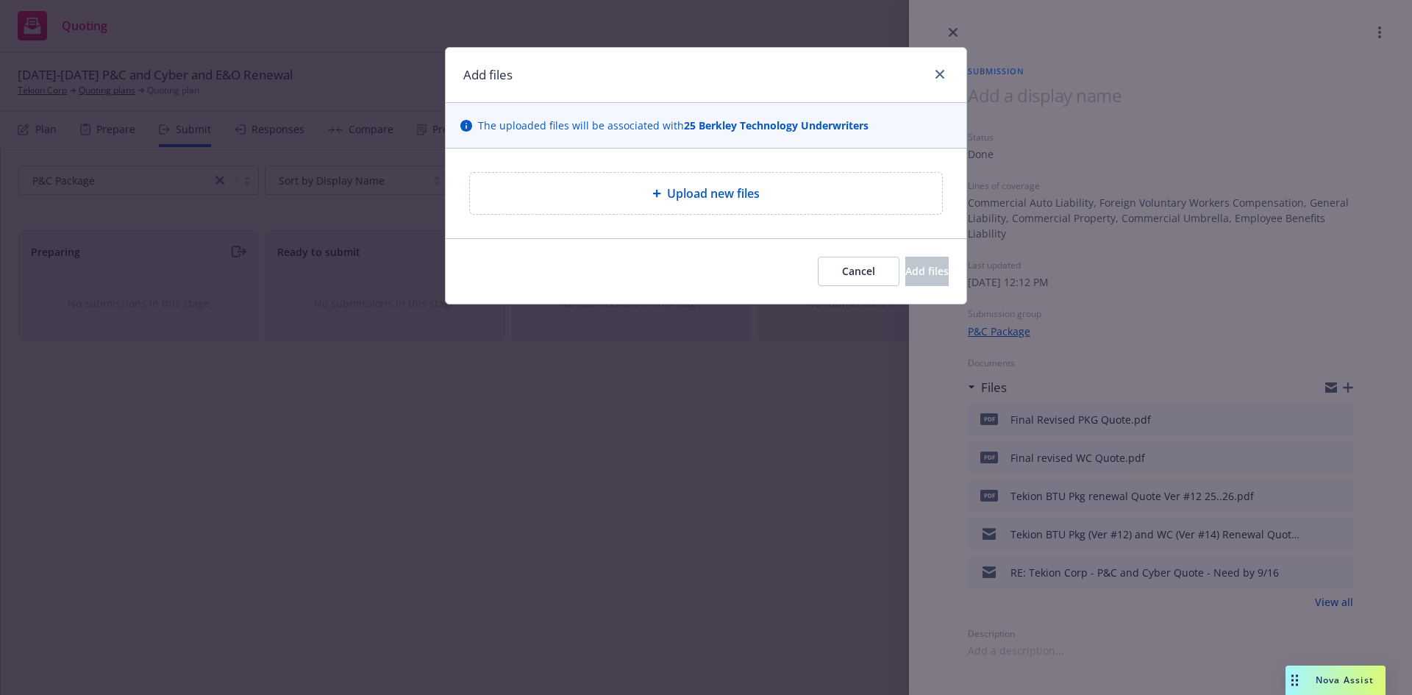
type textarea "x"
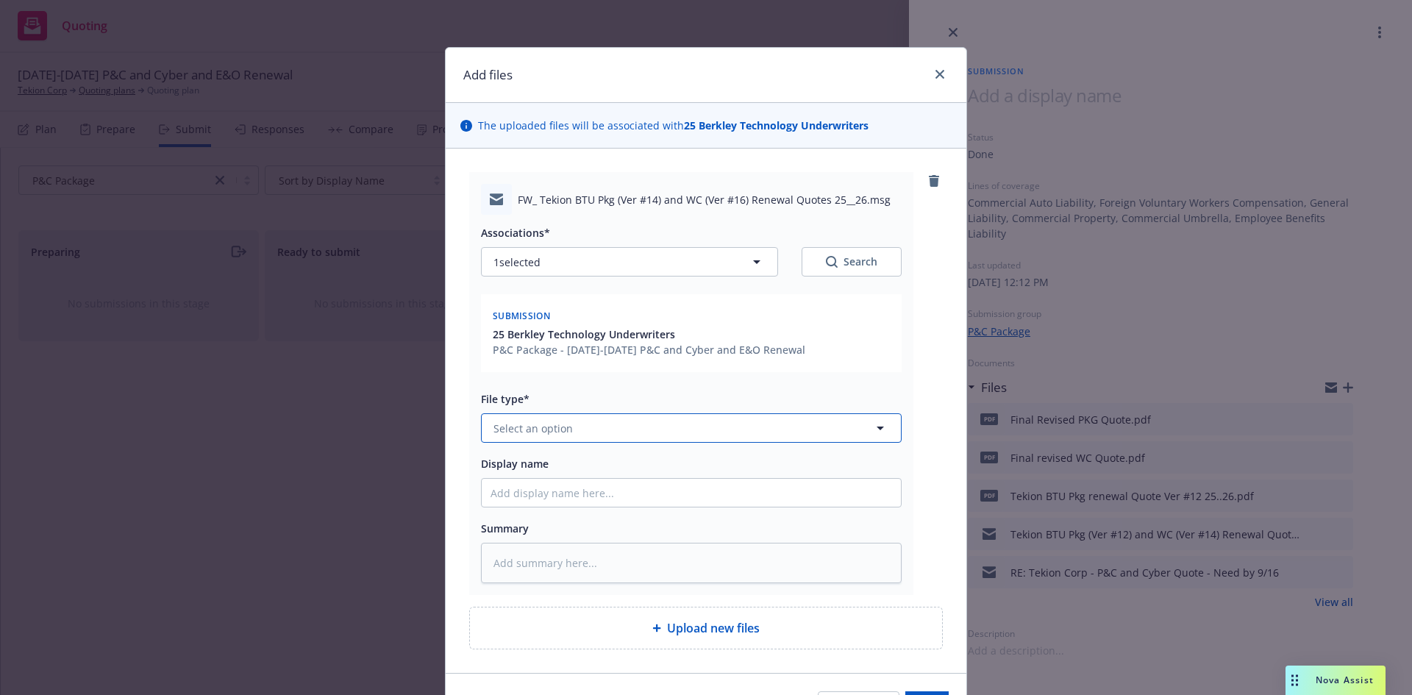
click at [570, 433] on button "Select an option" at bounding box center [691, 427] width 421 height 29
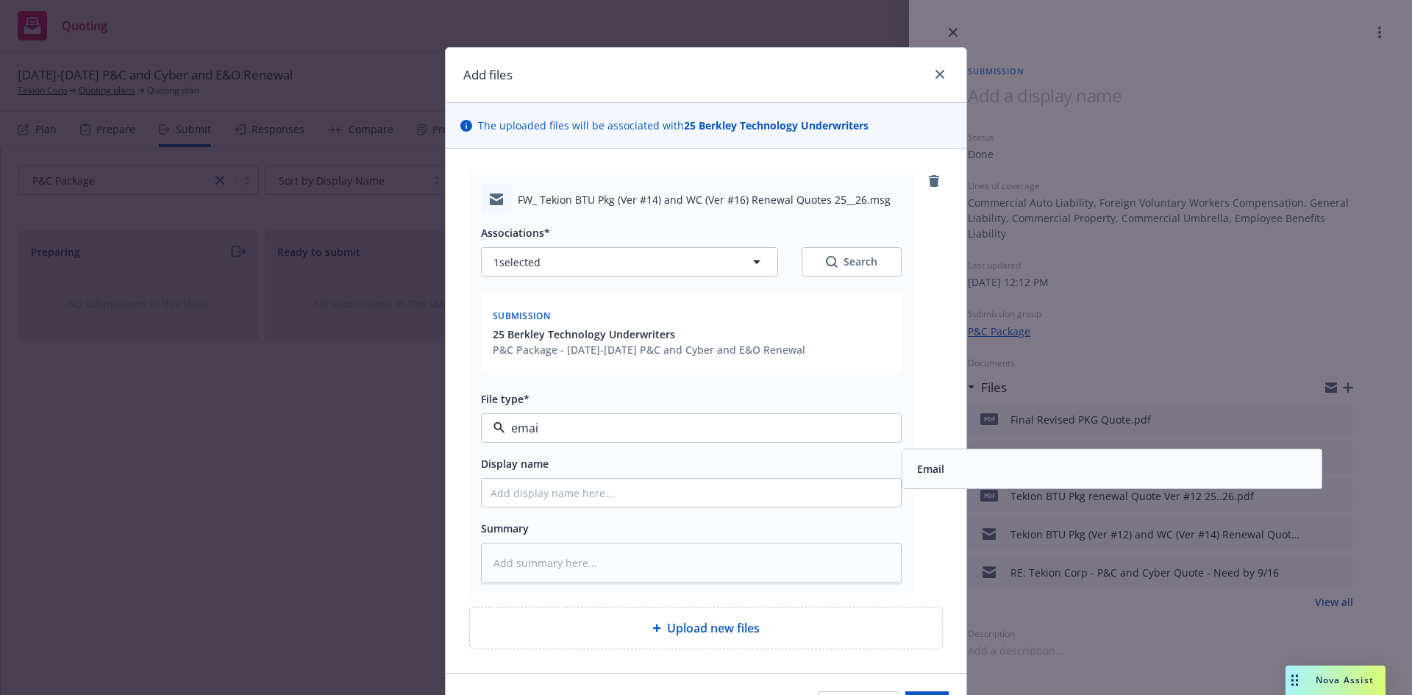
type input "email"
click at [946, 461] on div "Email" at bounding box center [1112, 468] width 402 height 21
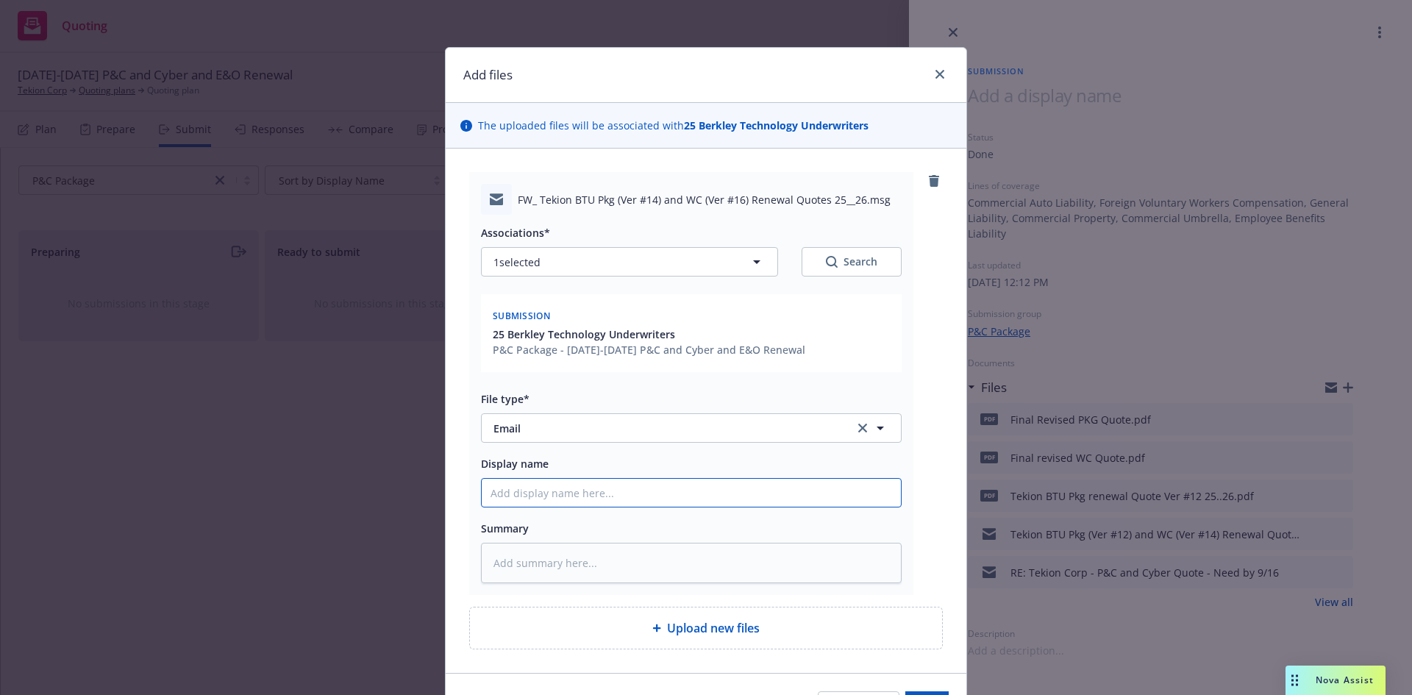
click at [539, 491] on input "Display name" at bounding box center [691, 493] width 419 height 28
type textarea "x"
type input "F"
type textarea "x"
type input "Fi"
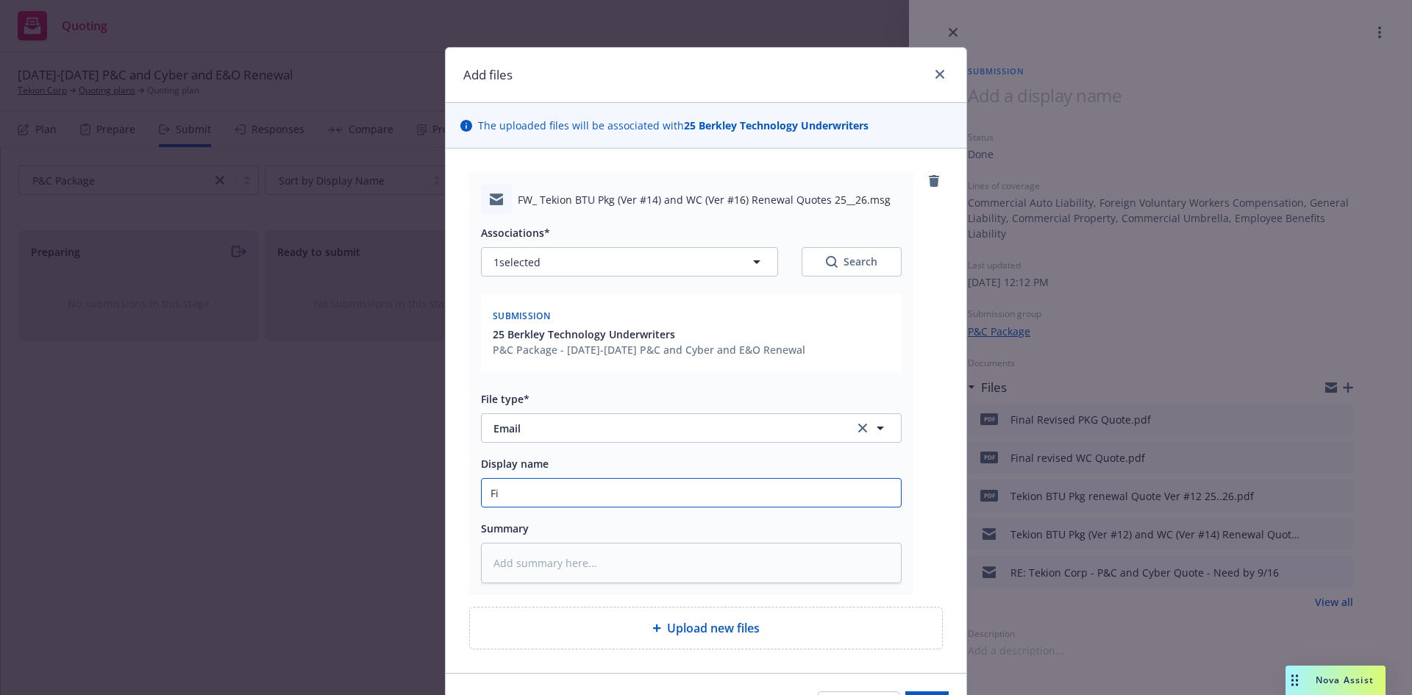
type textarea "x"
type input "Fin"
type textarea "x"
type input "Fina"
type textarea "x"
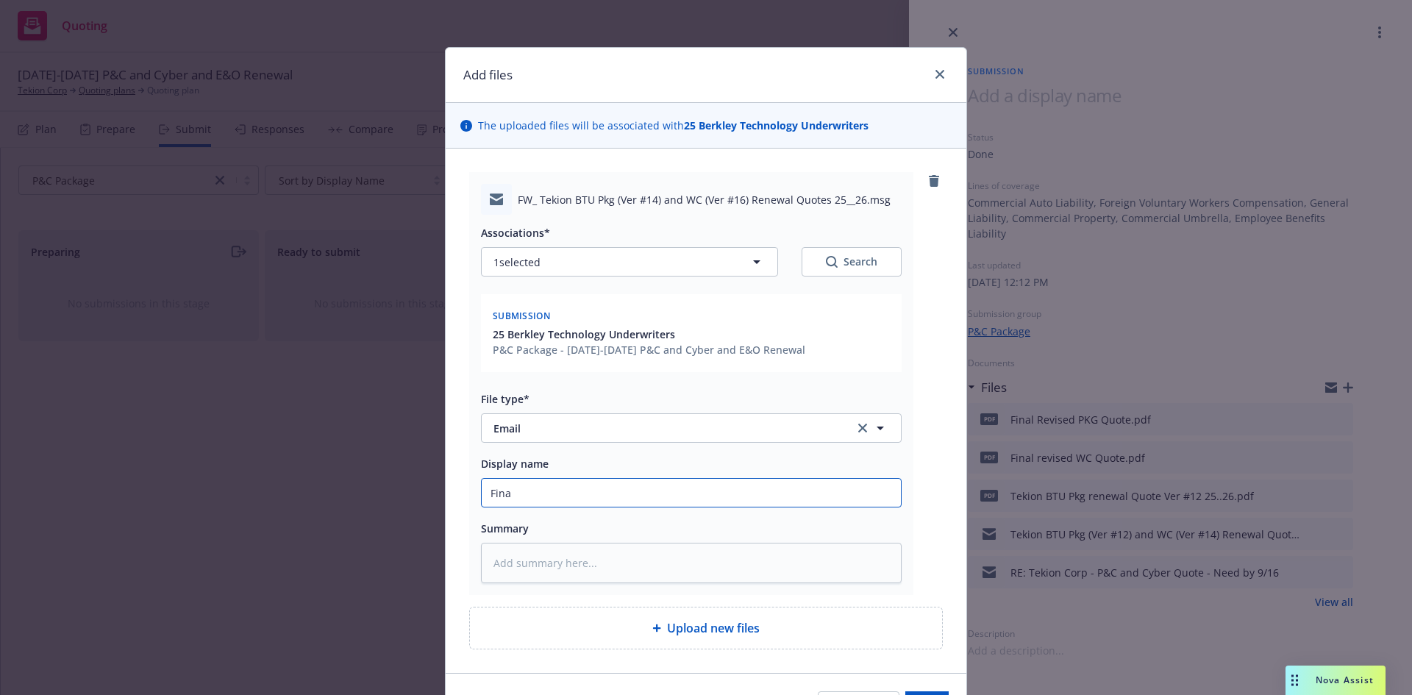
type input "Final"
type textarea "x"
type input "Final R"
type textarea "x"
type input "Final Re"
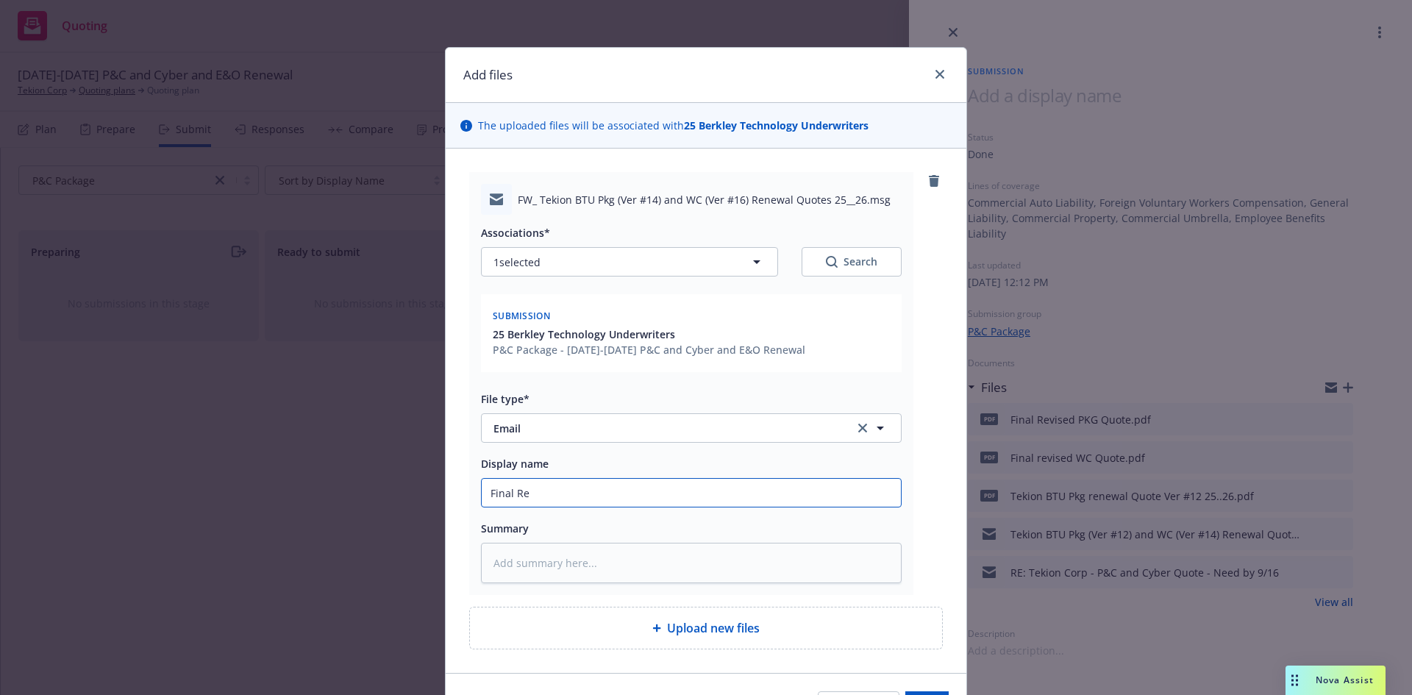
type textarea "x"
type input "Final Req"
type textarea "x"
type input "Final Req"
type textarea "x"
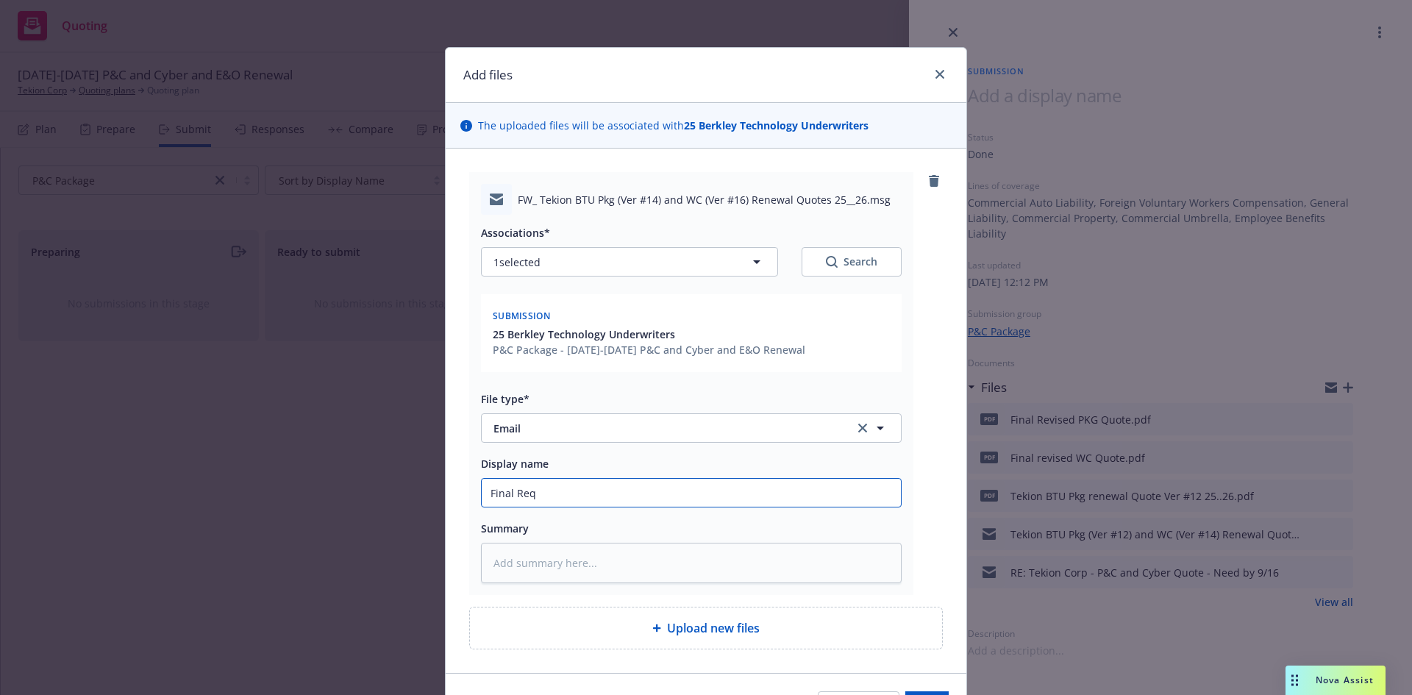
type input "Final Re"
type textarea "x"
type input "Final Rev"
type textarea "x"
type input "Final Revi"
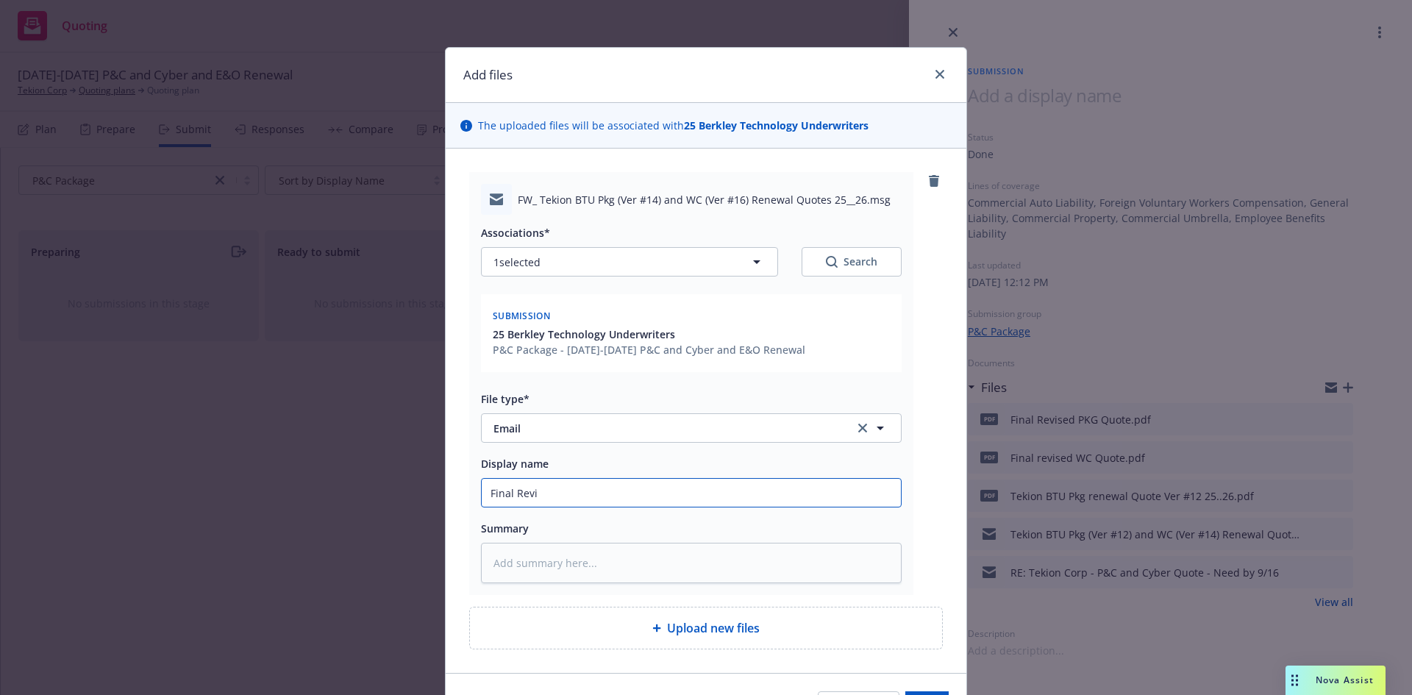
type textarea "x"
type input "Final [PERSON_NAME]"
type textarea "x"
type input "Final Revise"
type textarea "x"
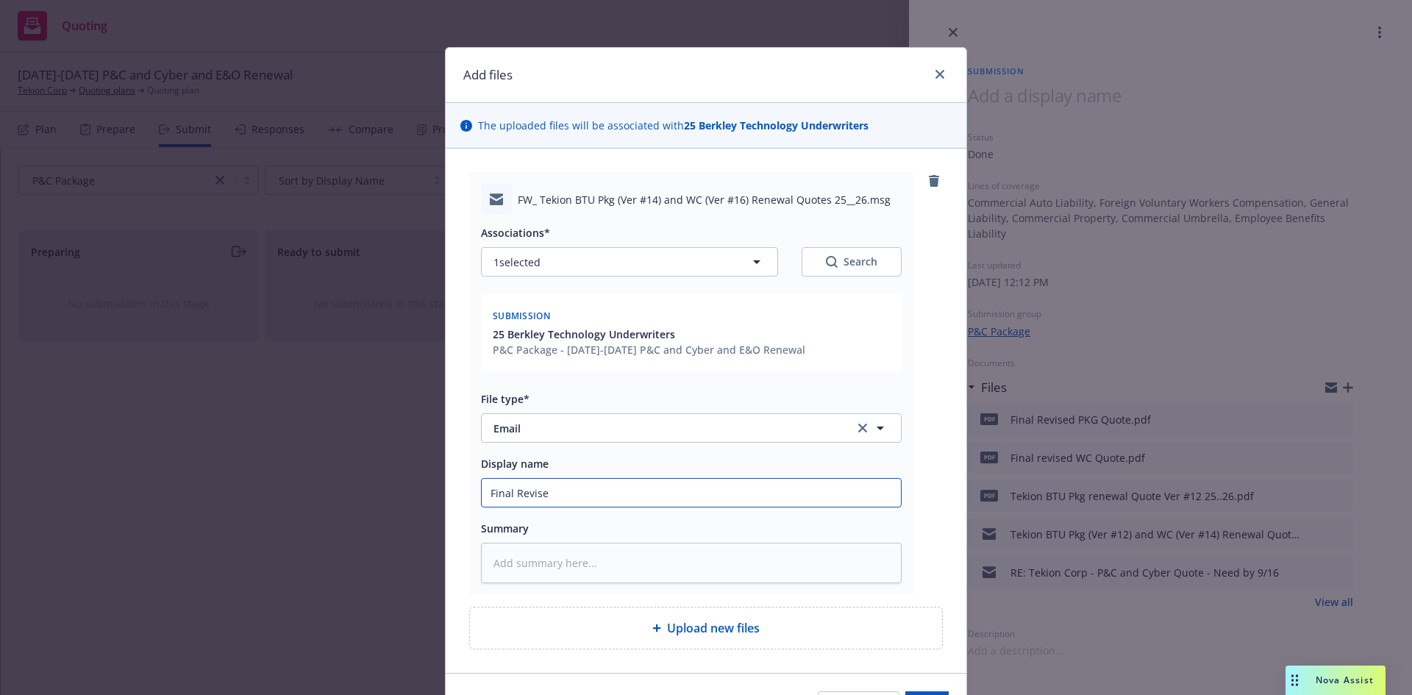
type input "Final Revised"
type textarea "x"
type input "Final Revised Q"
type textarea "x"
type input "Final Revised Qu"
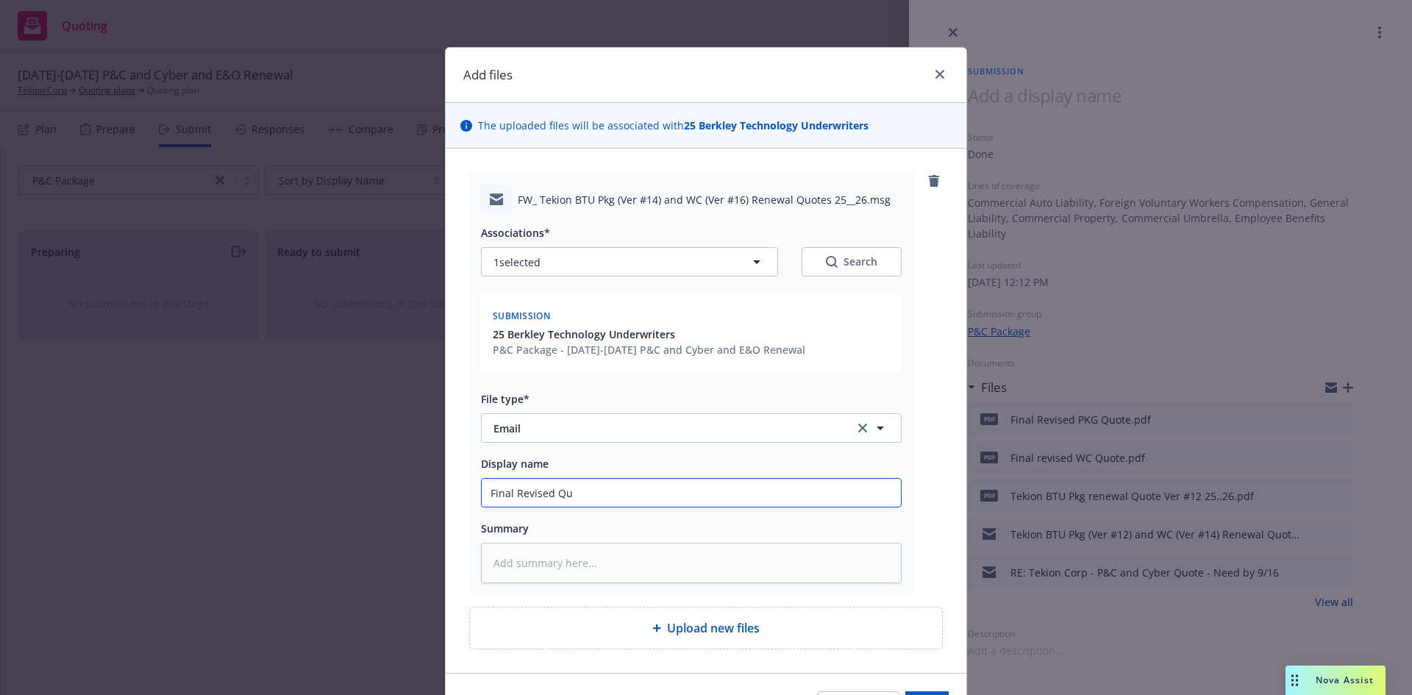
type textarea "x"
type input "Final Revised Quo"
type textarea "x"
type input "Final Revised Quot"
type textarea "x"
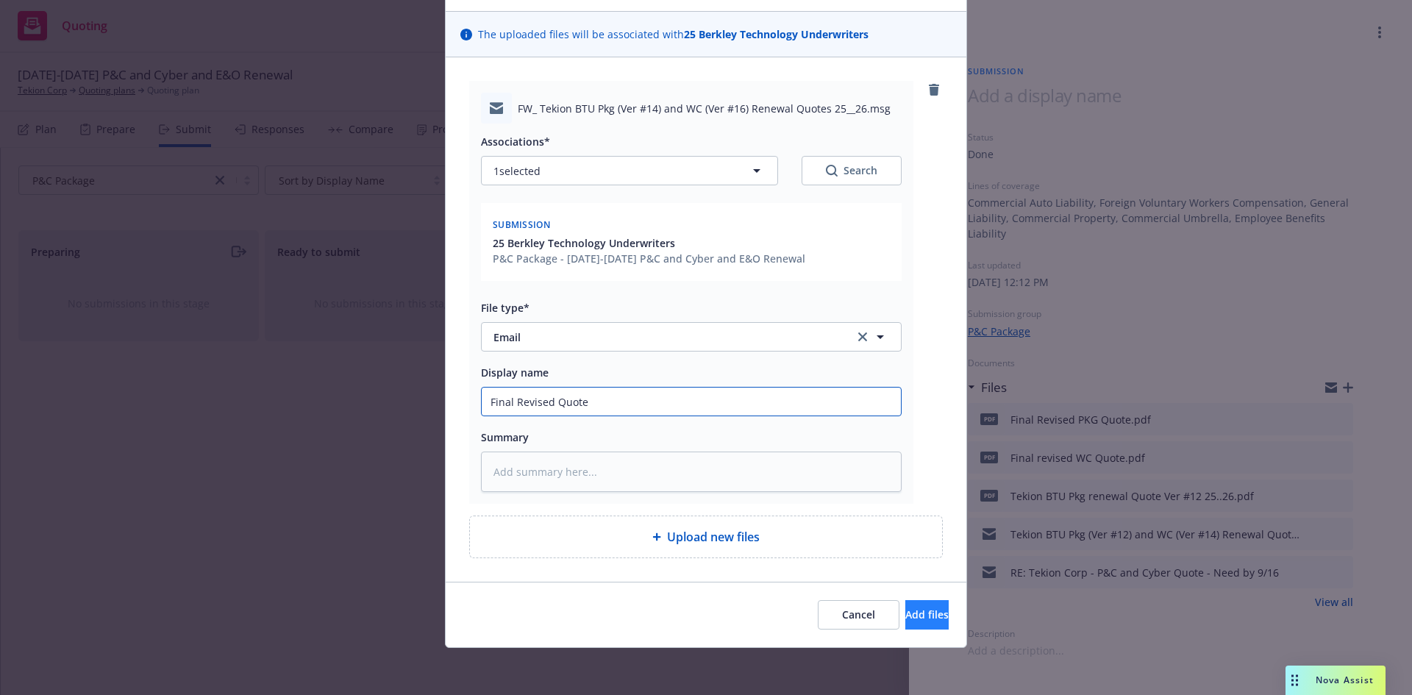
type input "Final Revised Quote"
click at [914, 613] on span "Add files" at bounding box center [927, 615] width 43 height 14
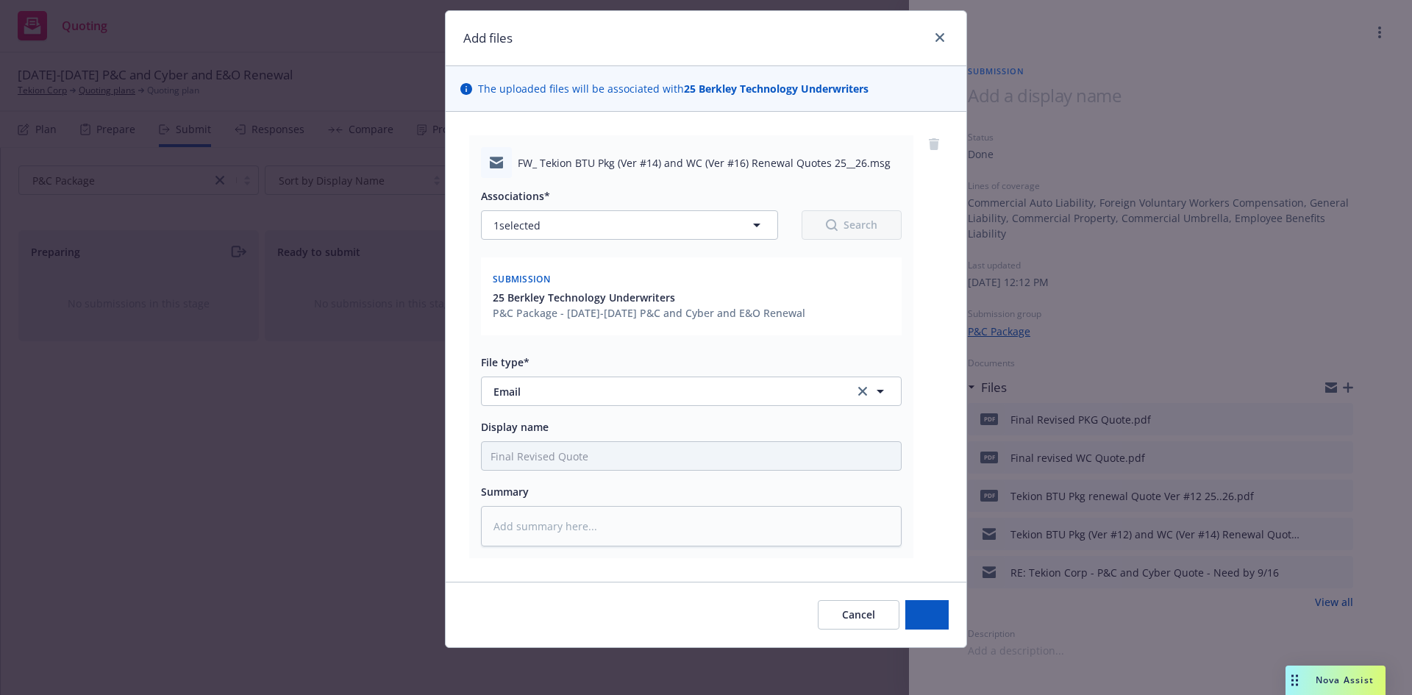
scroll to position [37, 0]
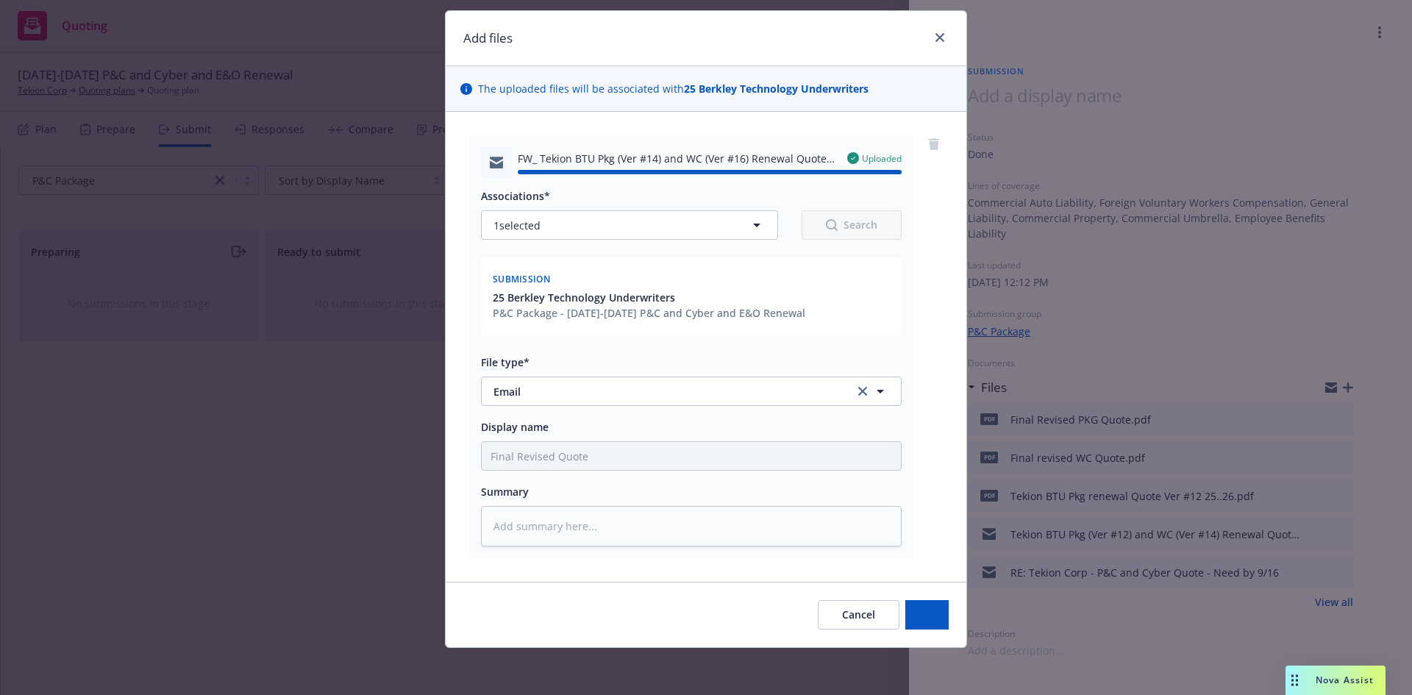
type textarea "x"
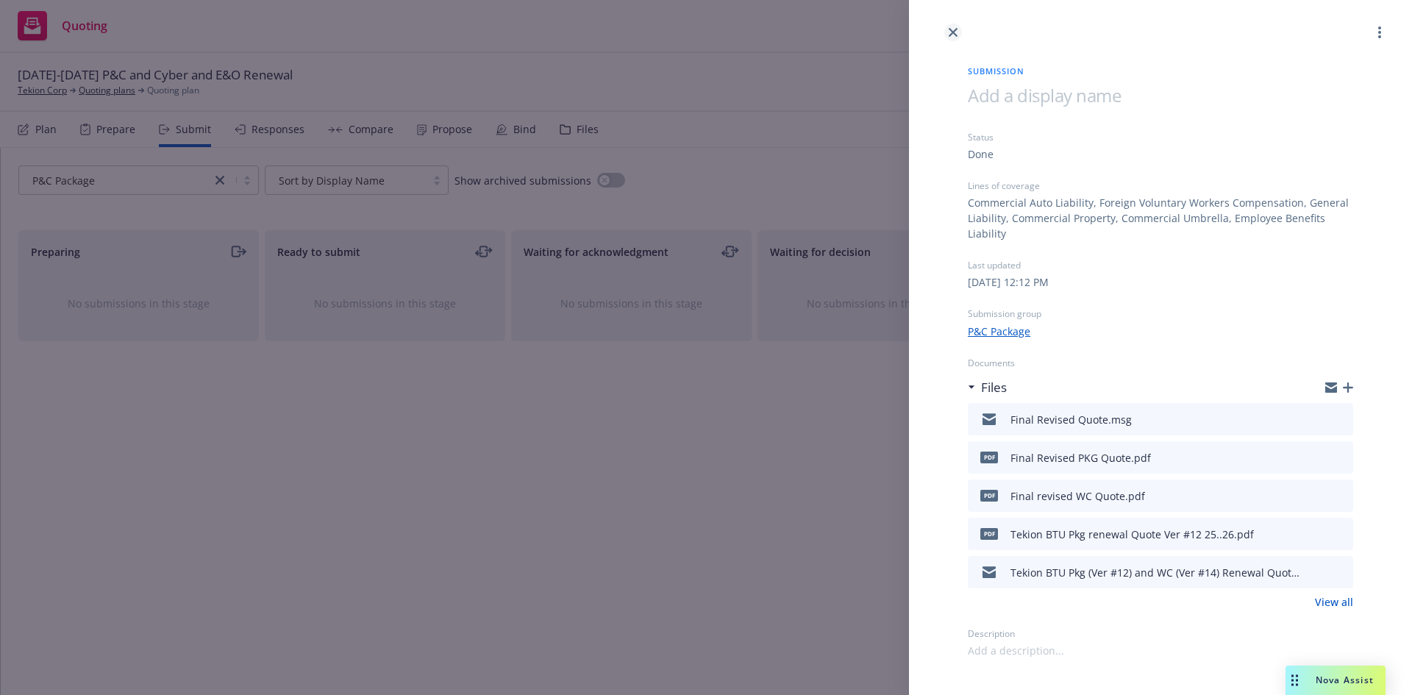
click at [954, 29] on icon "close" at bounding box center [953, 32] width 9 height 9
